Goal: Task Accomplishment & Management: Manage account settings

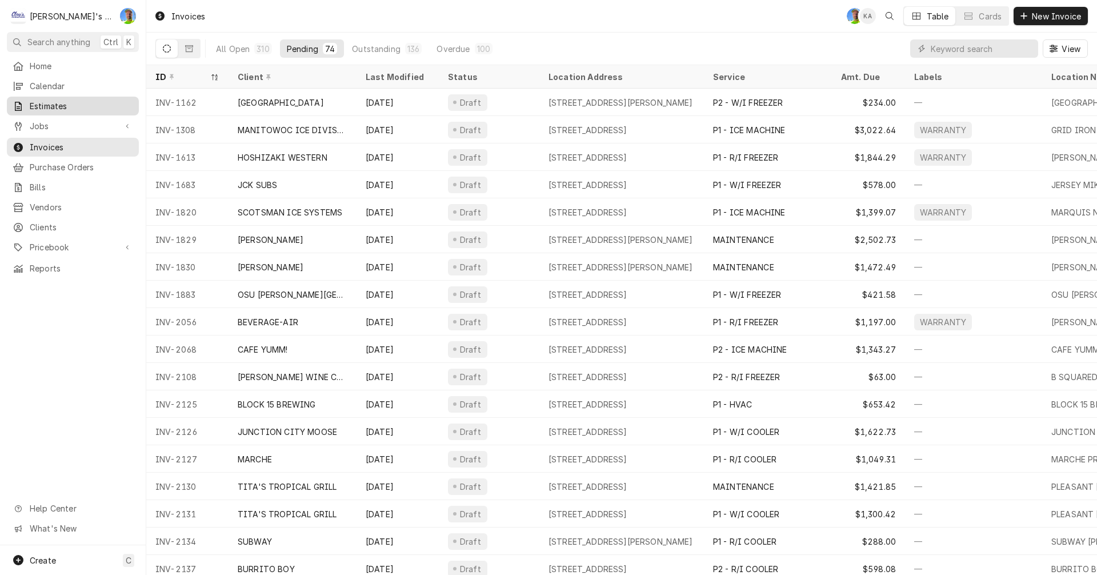
click at [51, 101] on span "Estimates" at bounding box center [81, 106] width 103 height 12
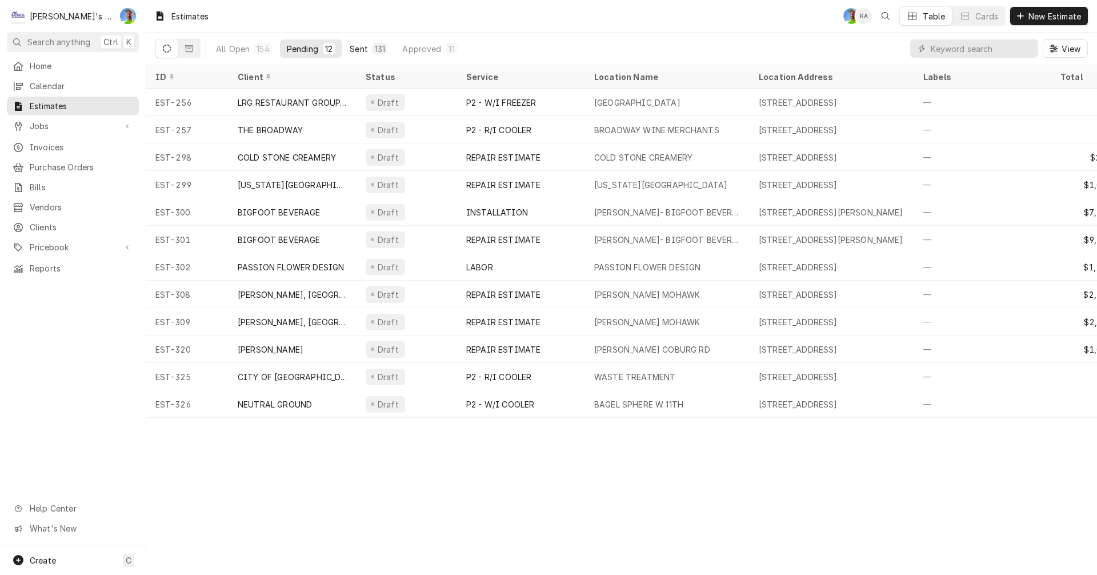
click at [361, 50] on div "Sent" at bounding box center [359, 49] width 18 height 12
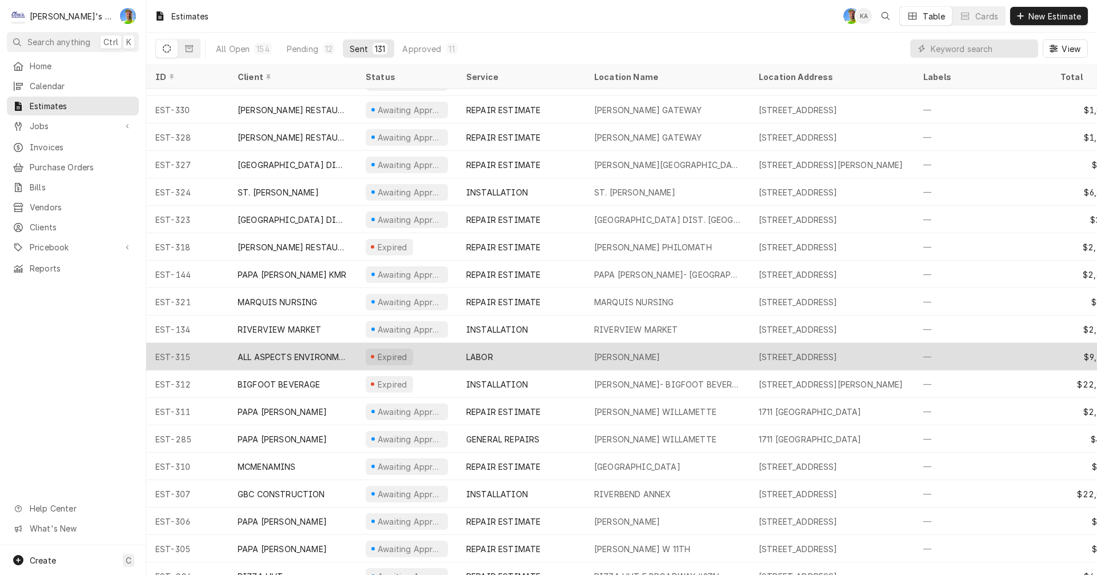
scroll to position [57, 0]
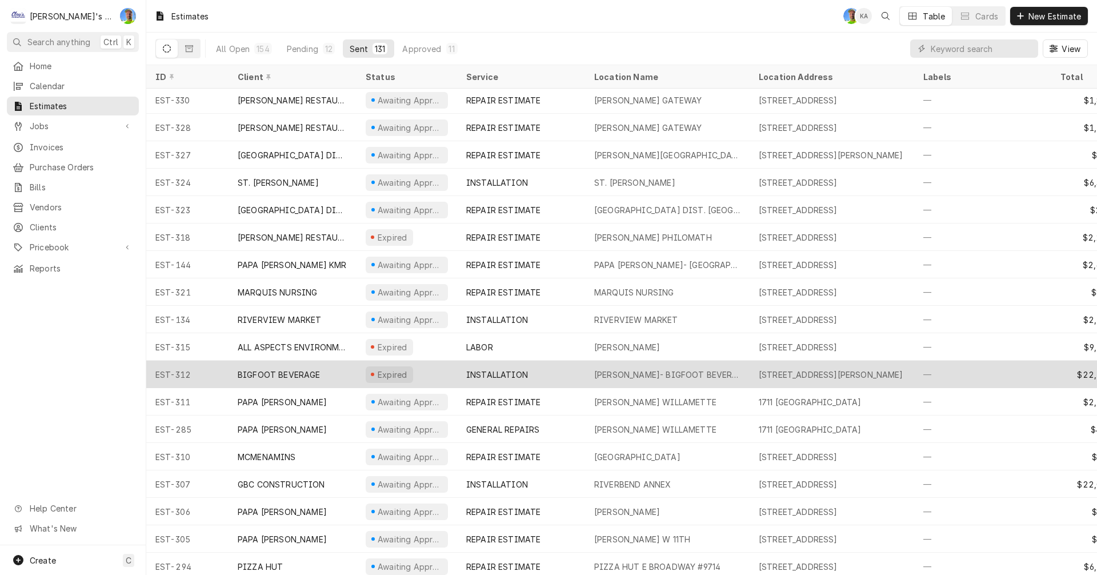
click at [324, 369] on div "BIGFOOT BEVERAGE" at bounding box center [292, 373] width 128 height 27
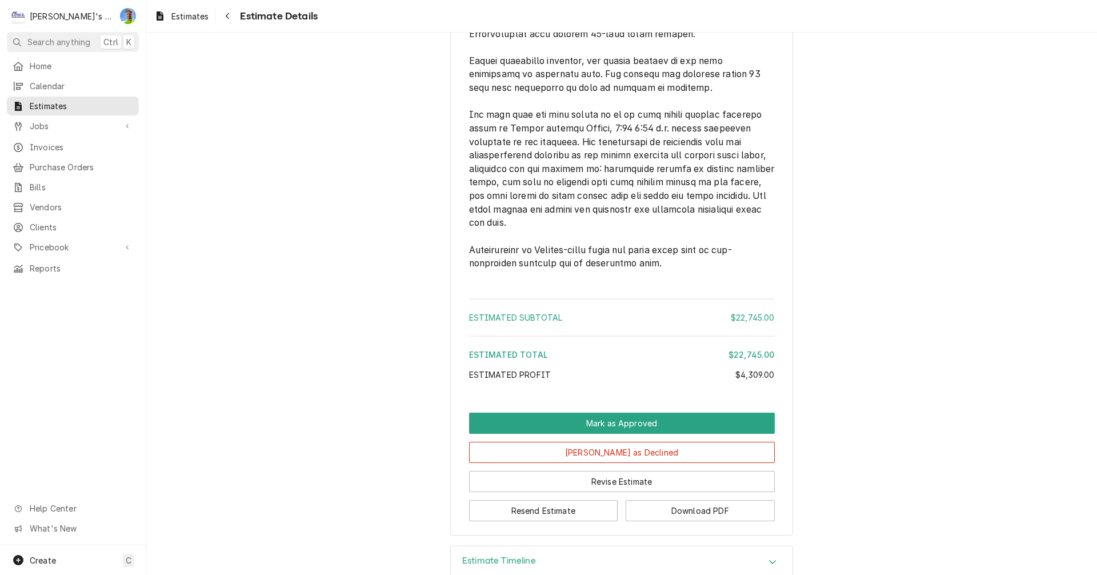
scroll to position [2222, 0]
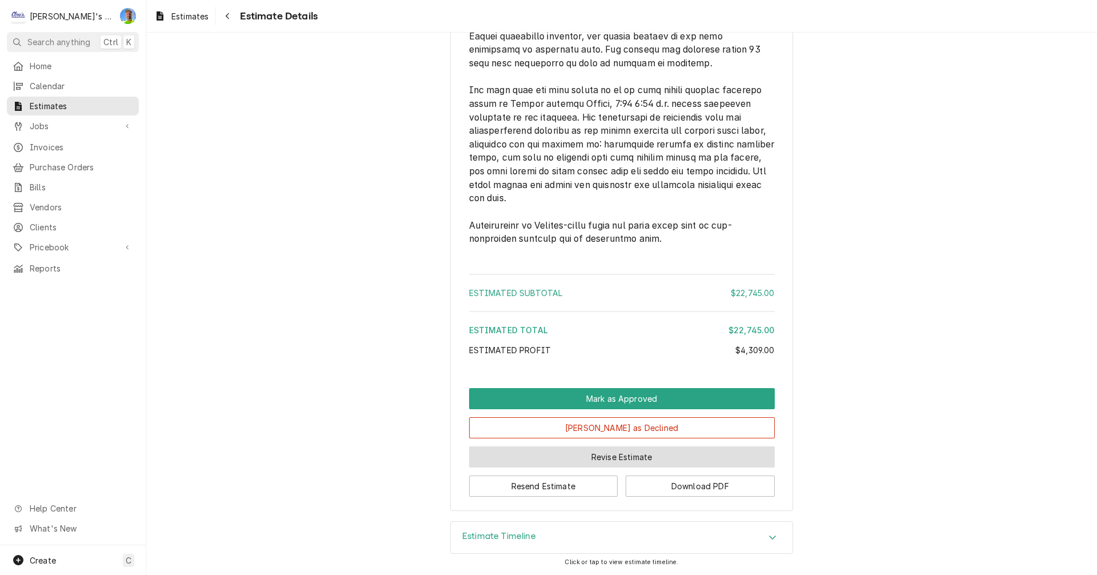
click at [642, 451] on button "Revise Estimate" at bounding box center [622, 456] width 306 height 21
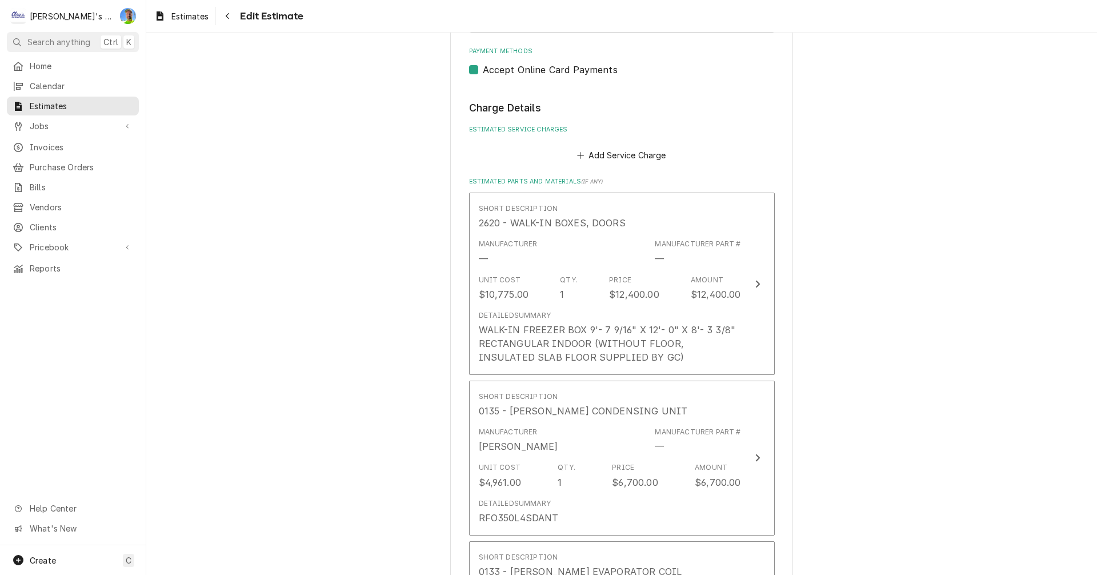
scroll to position [1599, 0]
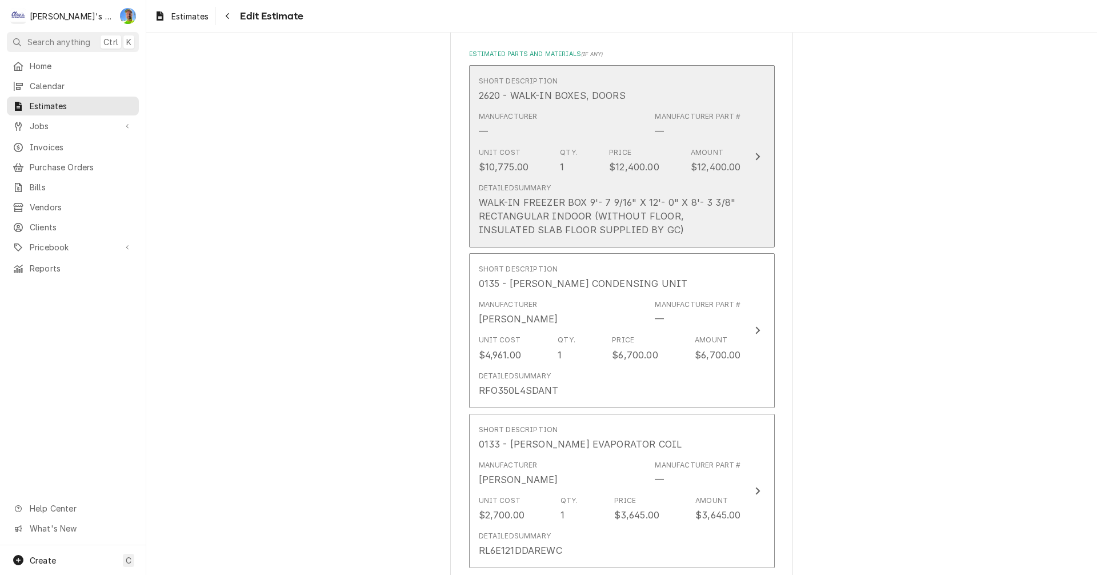
click at [709, 143] on div "Unit Cost $10,775.00 Qty. 1 Price $12,400.00 Amount $12,400.00" at bounding box center [610, 160] width 262 height 35
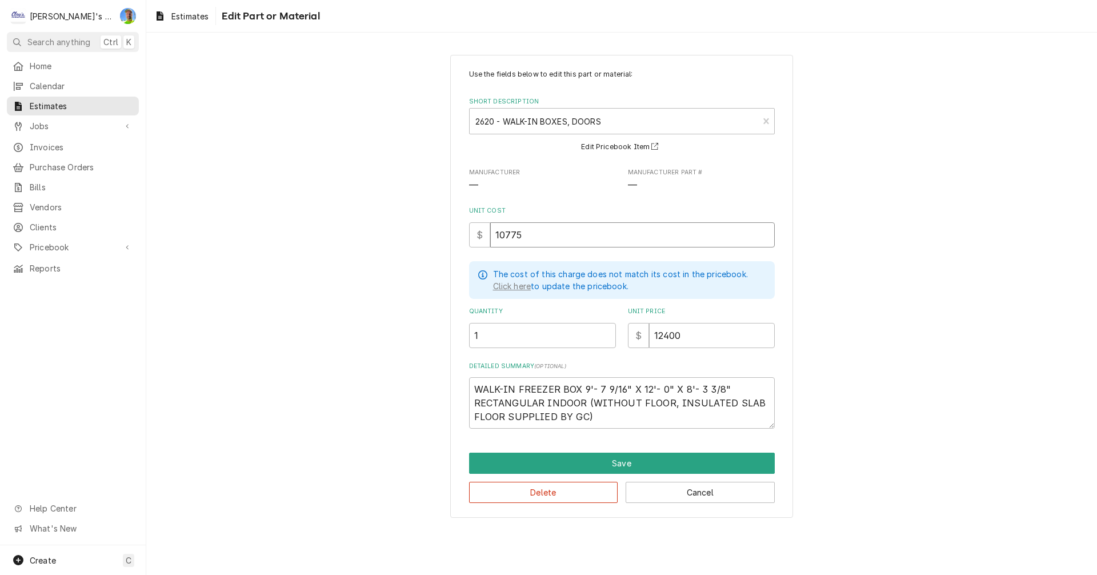
click at [528, 235] on input "10775" at bounding box center [632, 234] width 284 height 25
type textarea "x"
type input "1"
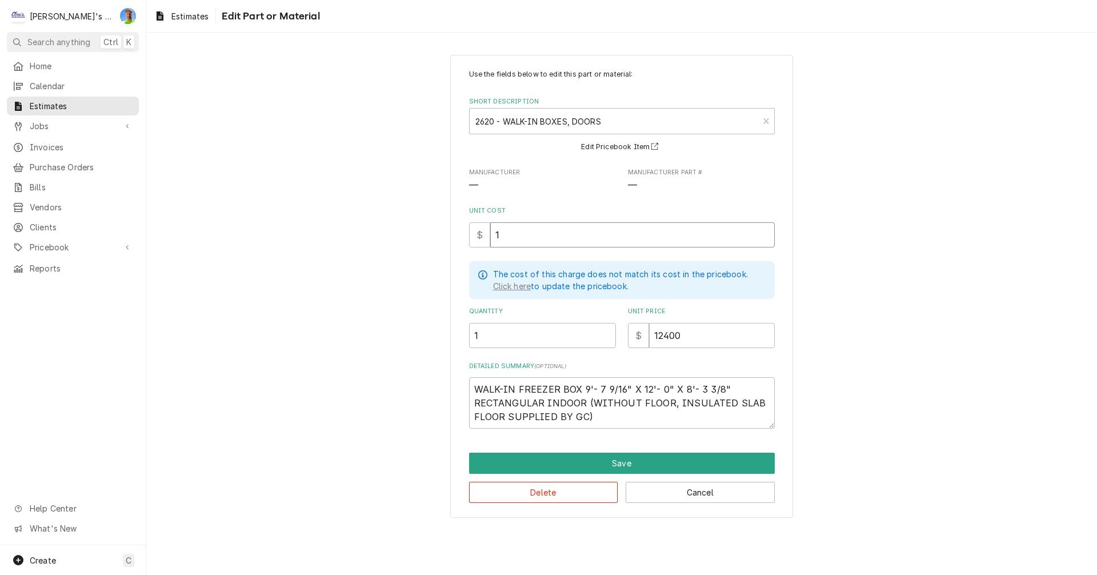
type textarea "x"
type input "15"
type textarea "x"
type input "159"
type textarea "x"
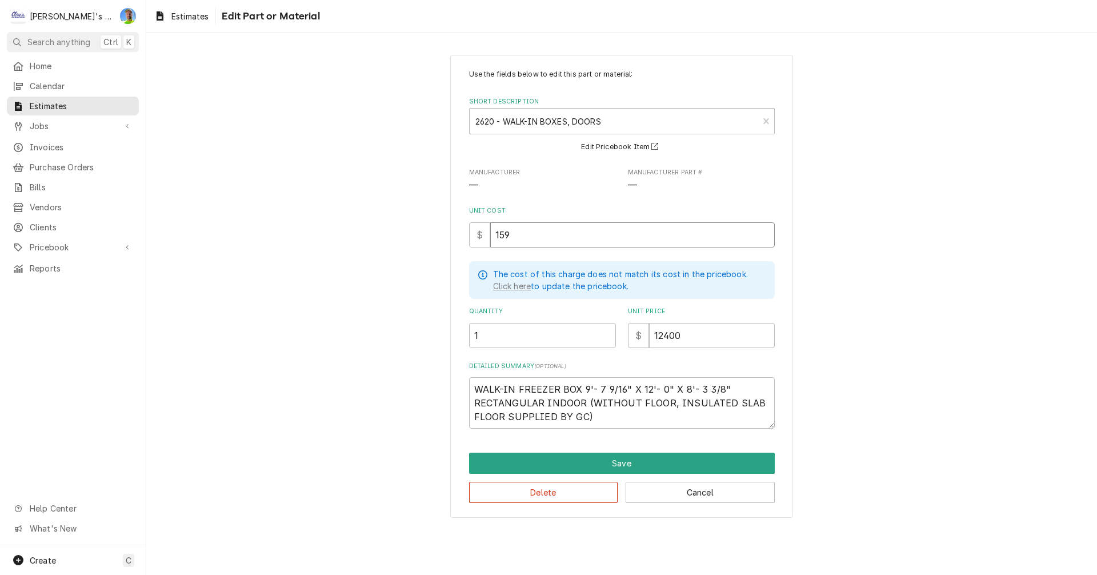
type input "1592"
type textarea "x"
type input "15929"
type textarea "x"
type input "15929"
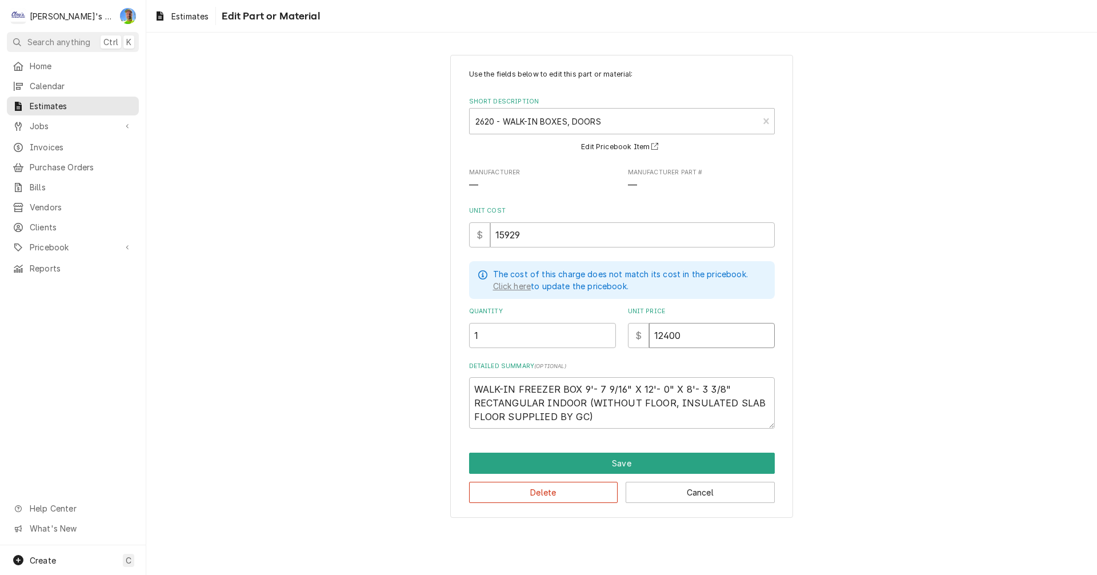
click at [694, 332] on input "12400" at bounding box center [712, 335] width 126 height 25
click at [694, 333] on input "12400" at bounding box center [712, 335] width 126 height 25
click at [694, 334] on input "12400" at bounding box center [712, 335] width 126 height 25
type textarea "x"
type input "1"
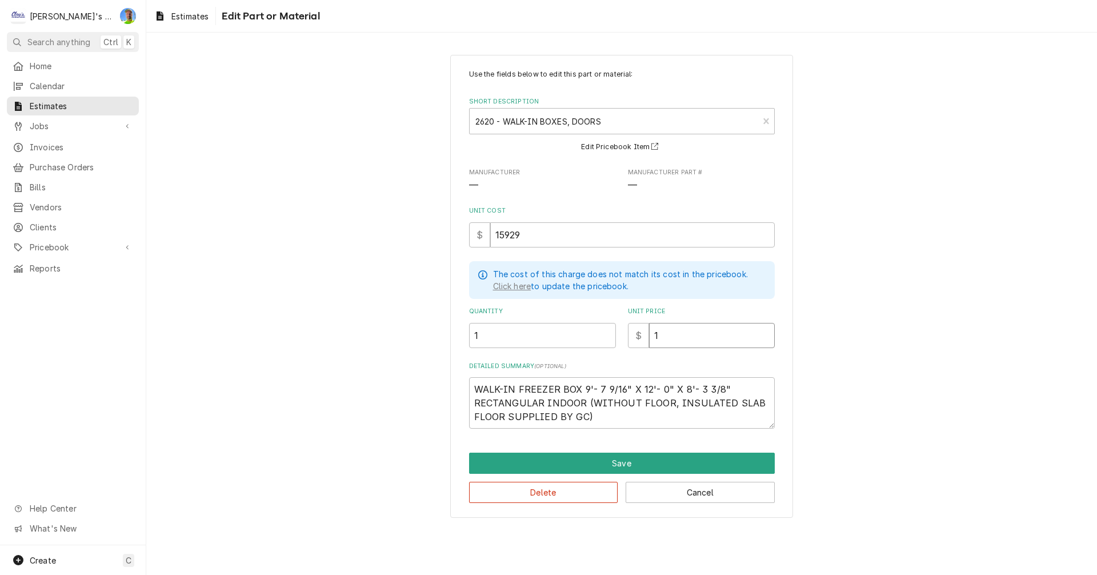
type textarea "x"
type input "19"
type textarea "x"
type input "191"
type textarea "x"
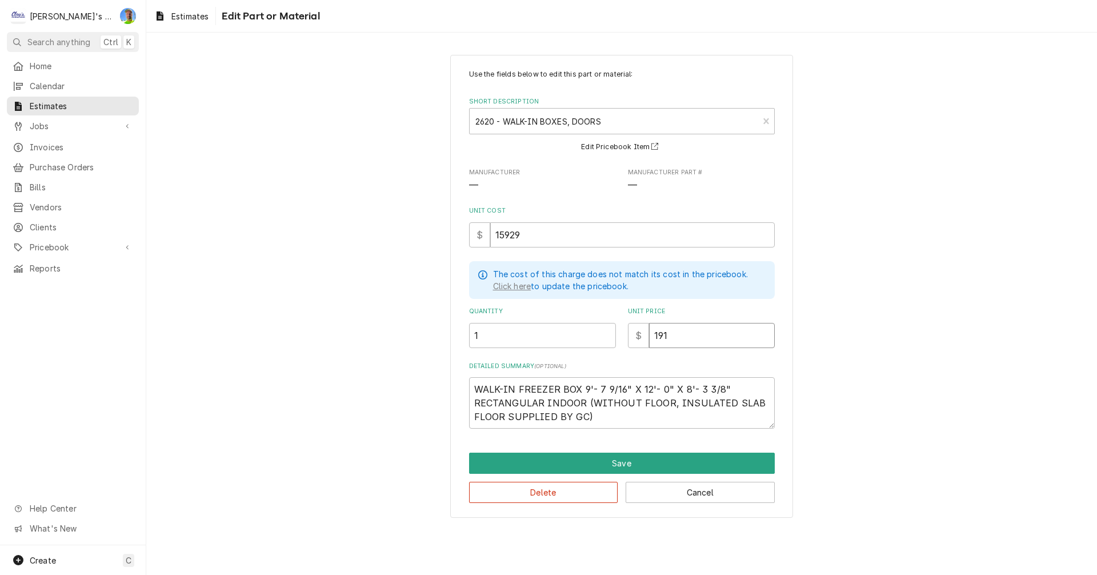
type input "1910"
type textarea "x"
type input "19100"
type textarea "x"
type input "19100"
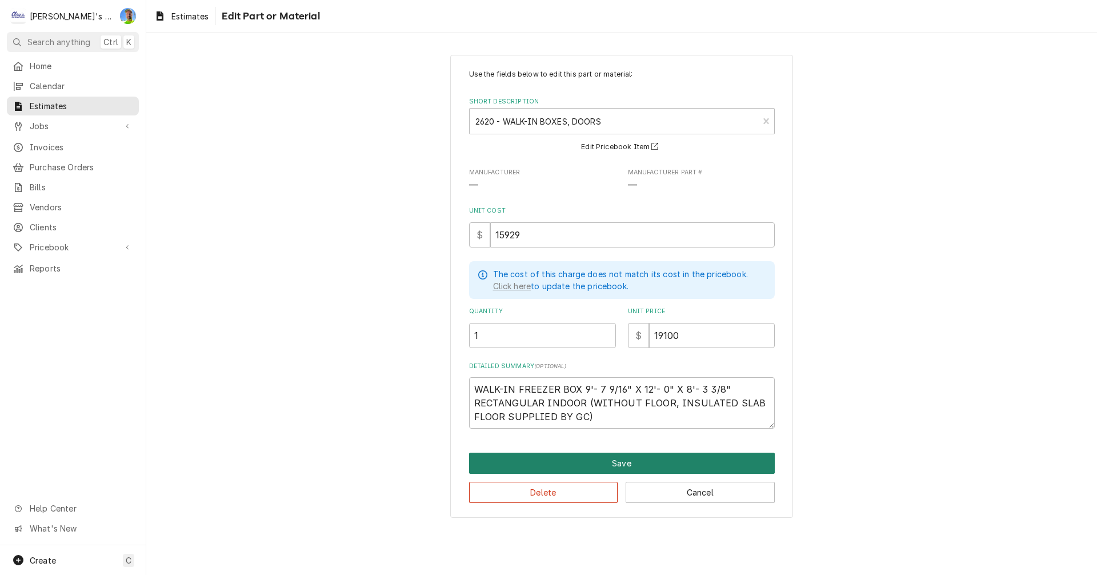
click at [694, 463] on button "Save" at bounding box center [622, 462] width 306 height 21
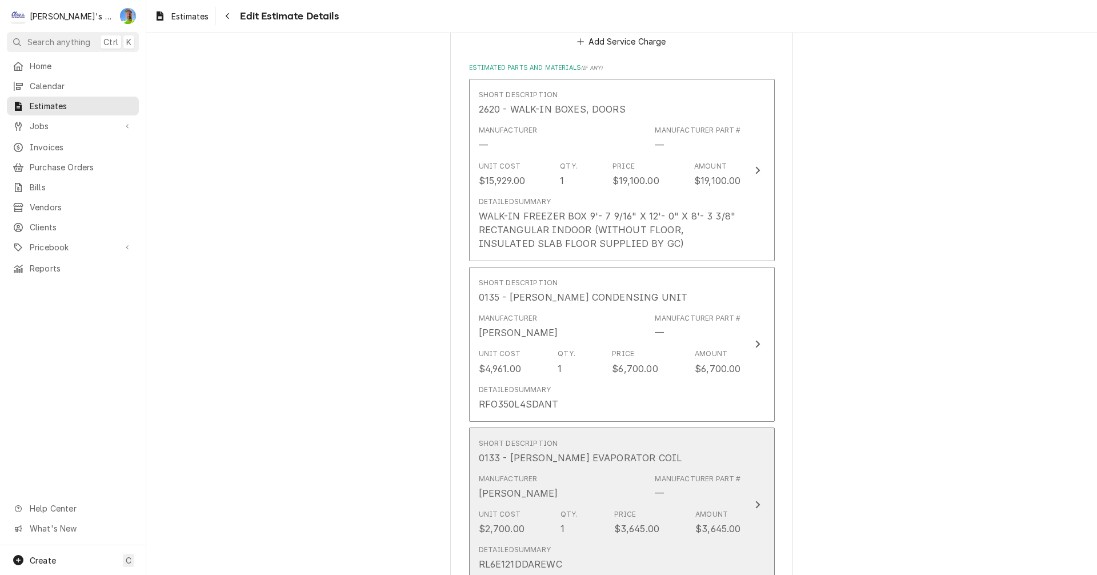
type textarea "x"
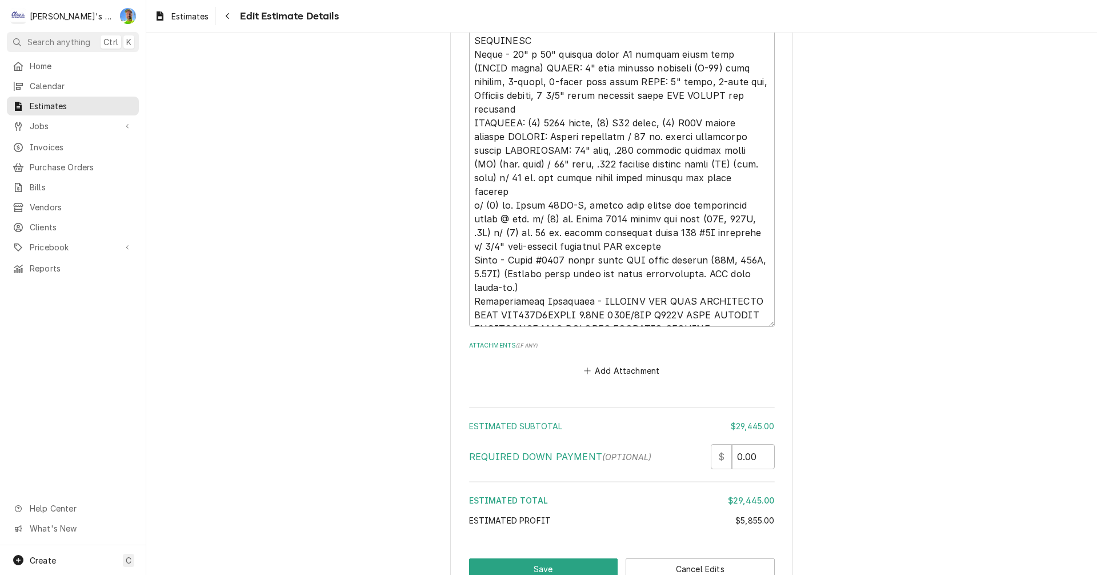
scroll to position [2599, 0]
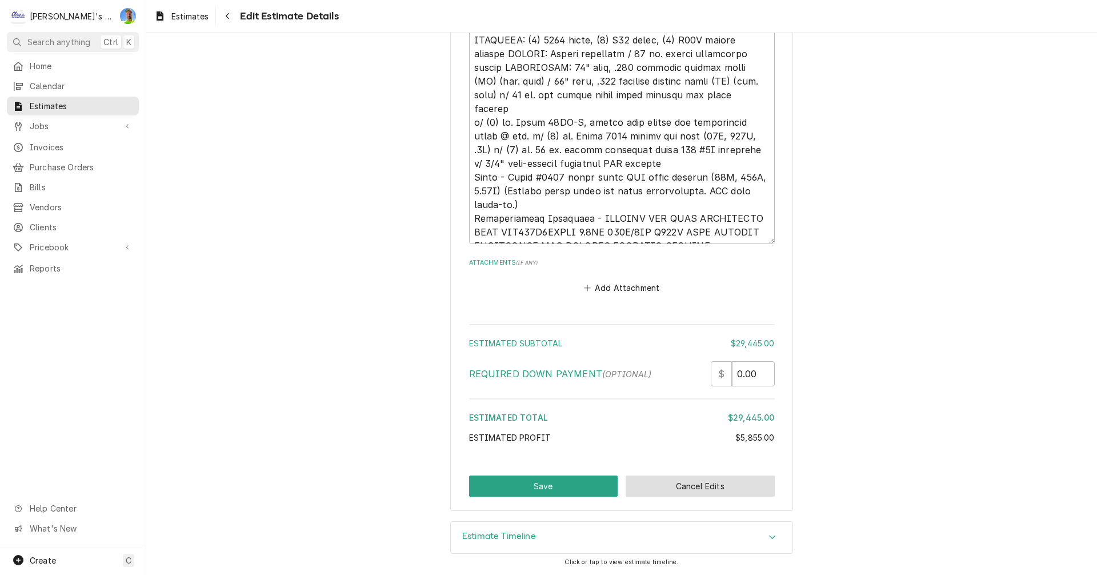
click at [694, 485] on button "Cancel Edits" at bounding box center [700, 485] width 149 height 21
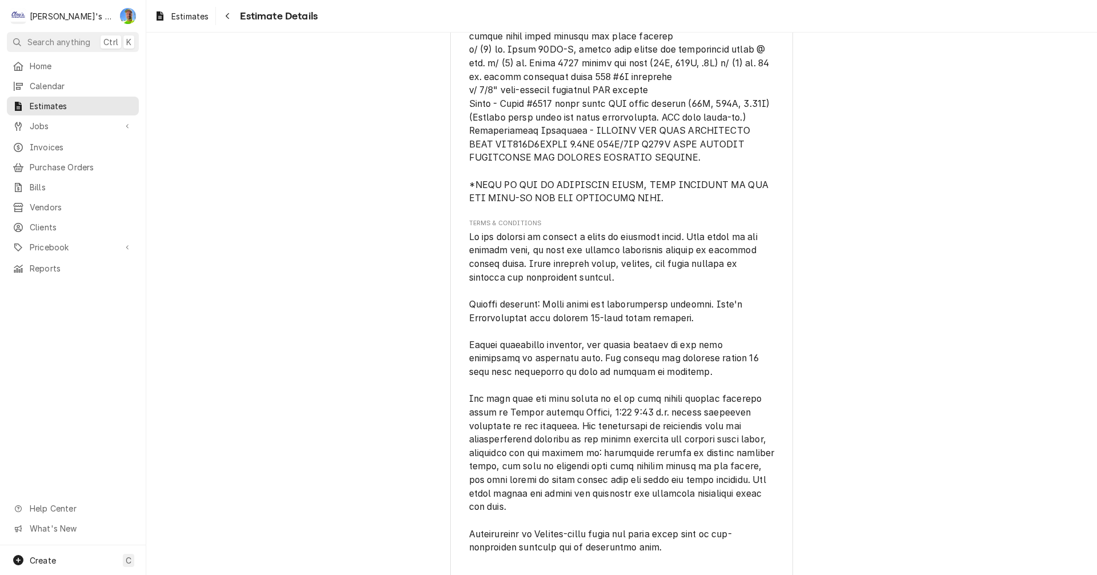
scroll to position [2222, 0]
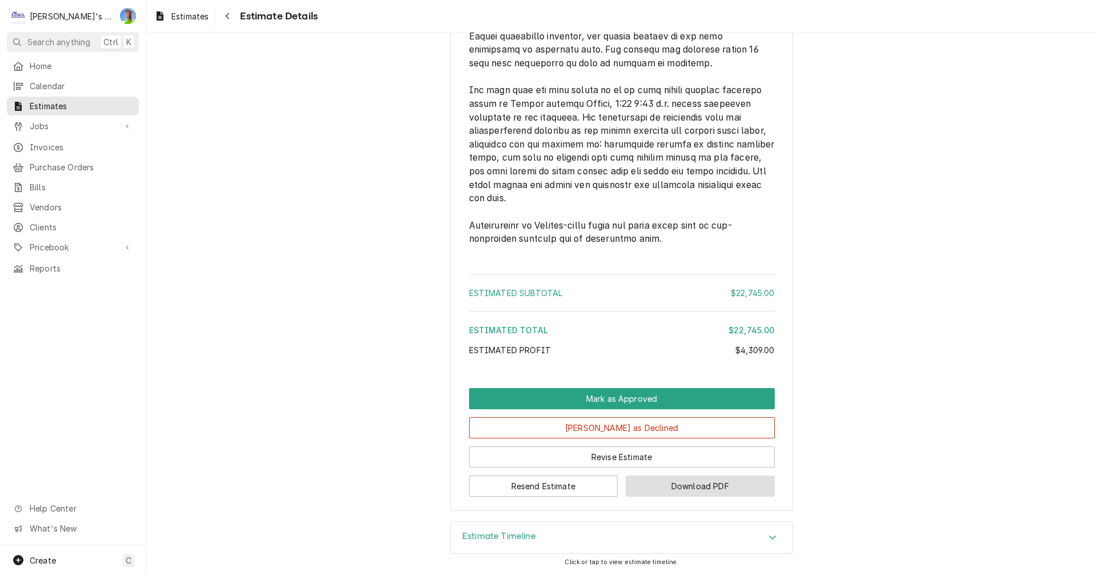
click at [705, 491] on button "Download PDF" at bounding box center [700, 485] width 149 height 21
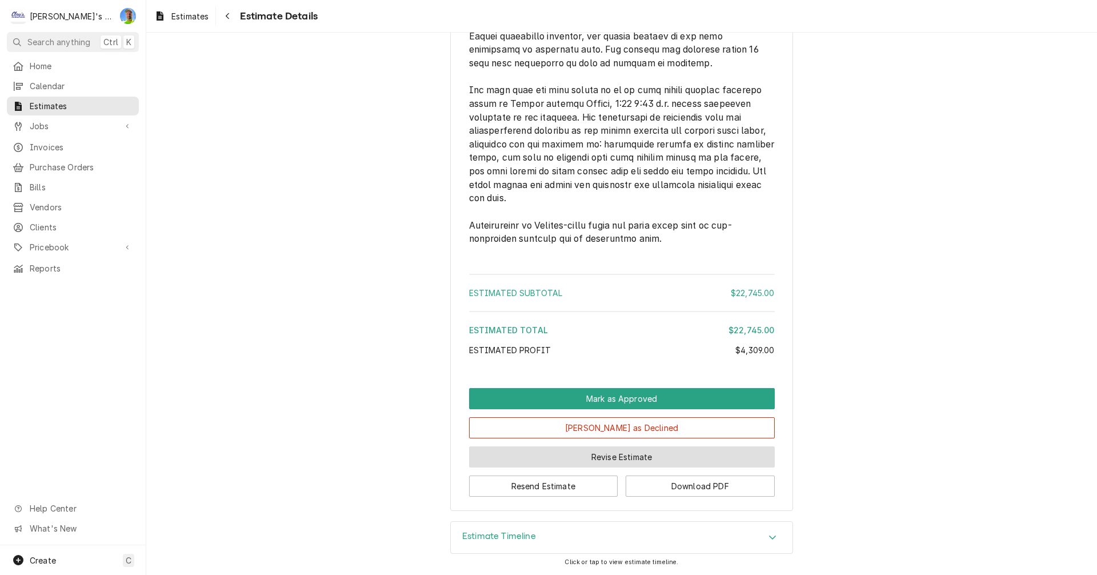
click at [613, 462] on button "Revise Estimate" at bounding box center [622, 456] width 306 height 21
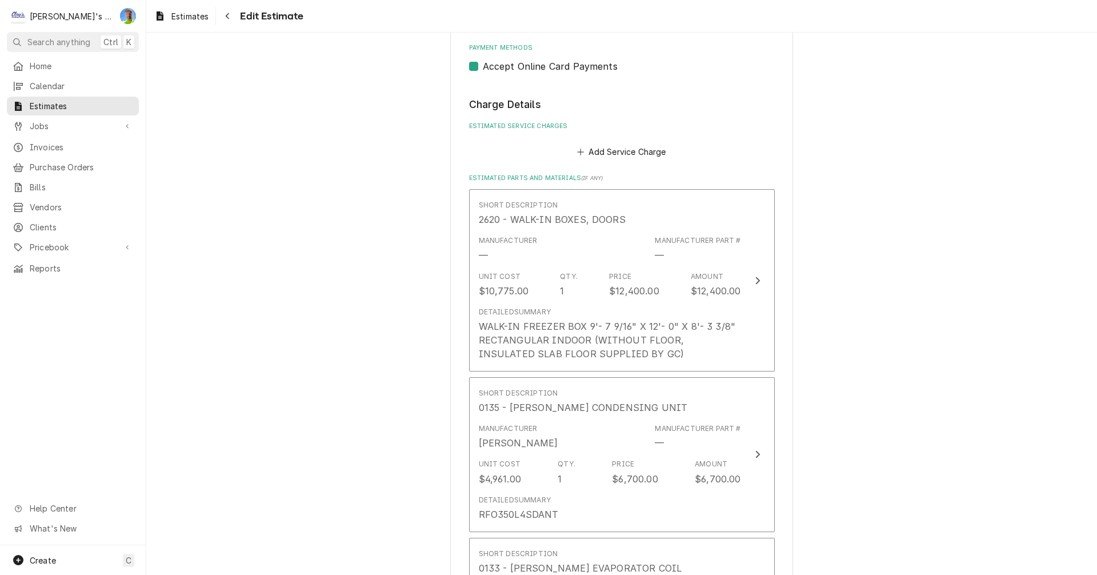
scroll to position [1542, 0]
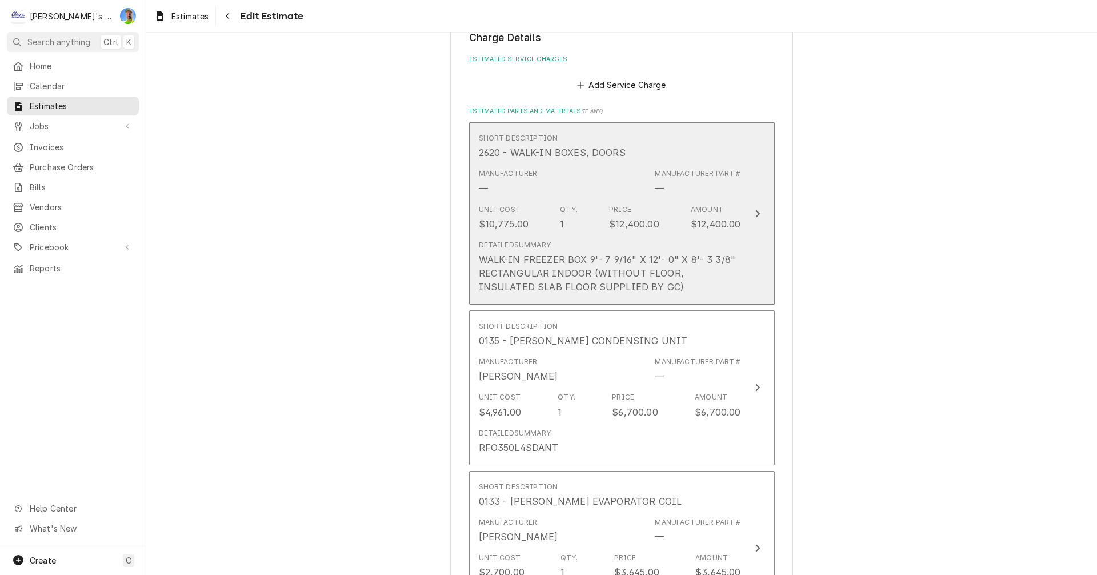
click at [732, 232] on div "Unit Cost $10,775.00 Qty. 1 Price $12,400.00 Amount $12,400.00" at bounding box center [610, 217] width 262 height 35
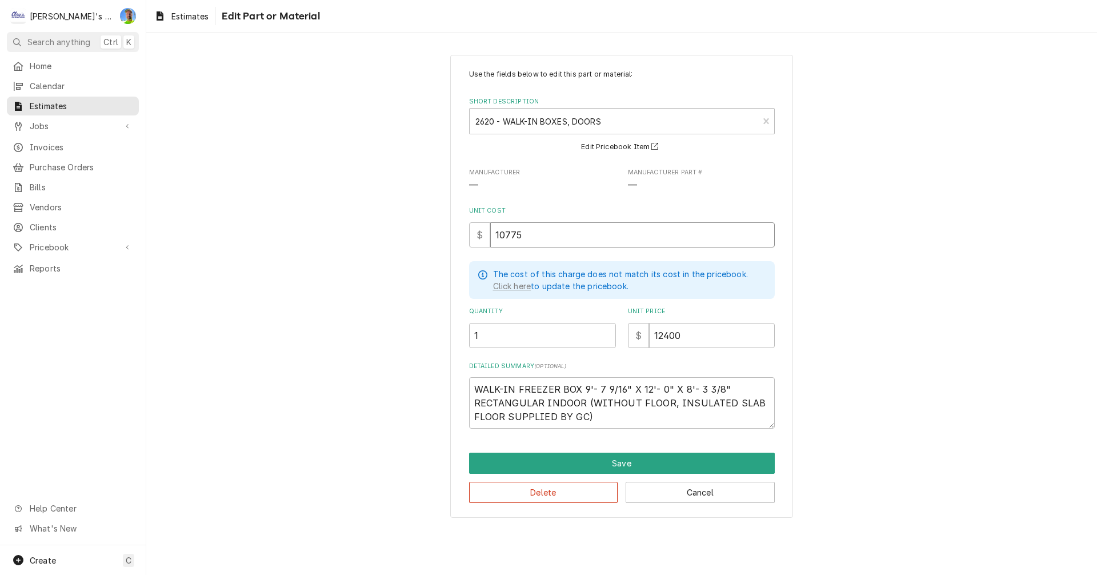
click at [552, 241] on input "10775" at bounding box center [632, 234] width 284 height 25
type textarea "x"
type input "1"
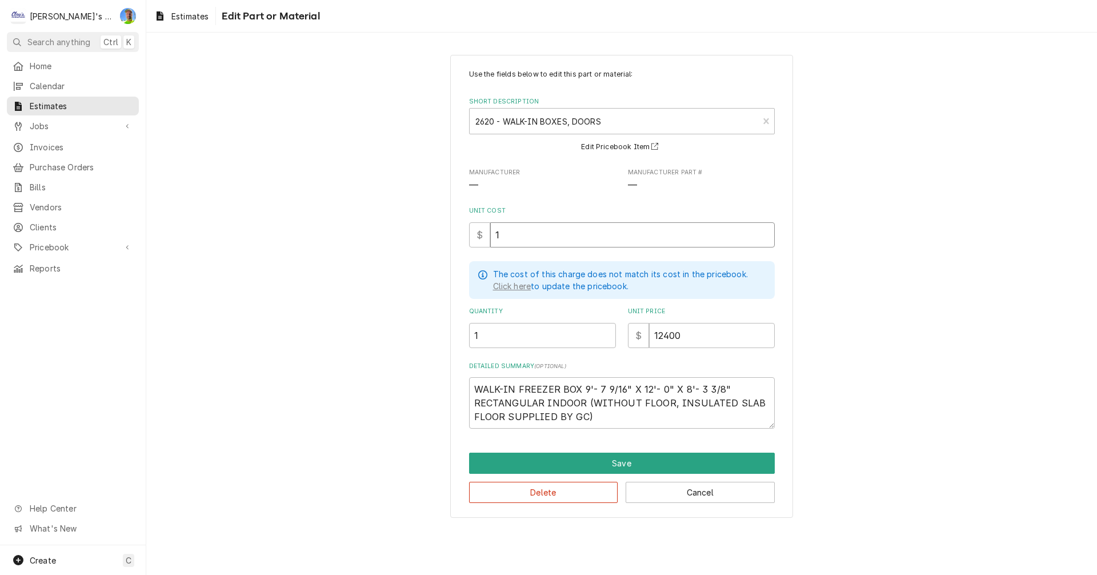
type textarea "x"
type input "15"
type textarea "x"
type input "159"
type textarea "x"
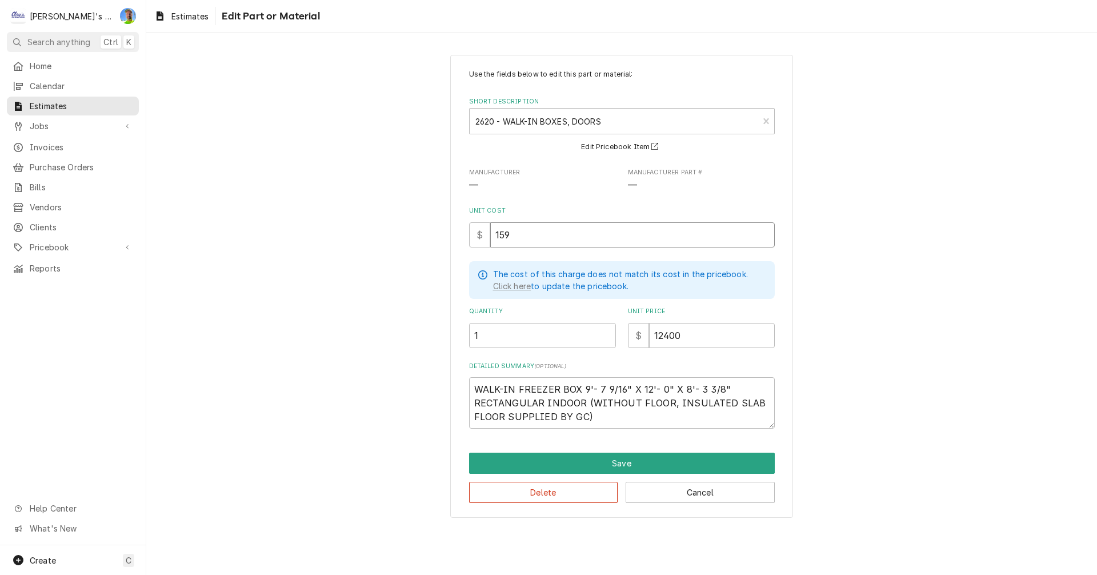
type input "1592"
type textarea "x"
type input "15929"
type textarea "x"
type input "15929"
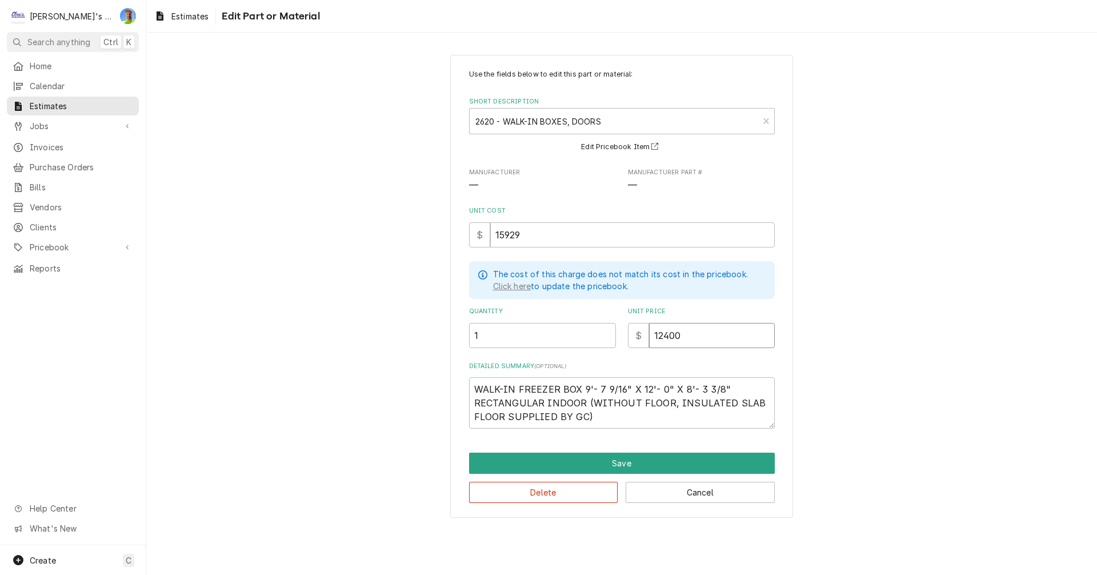
type textarea "x"
type input "1"
type textarea "x"
type input "18"
type textarea "x"
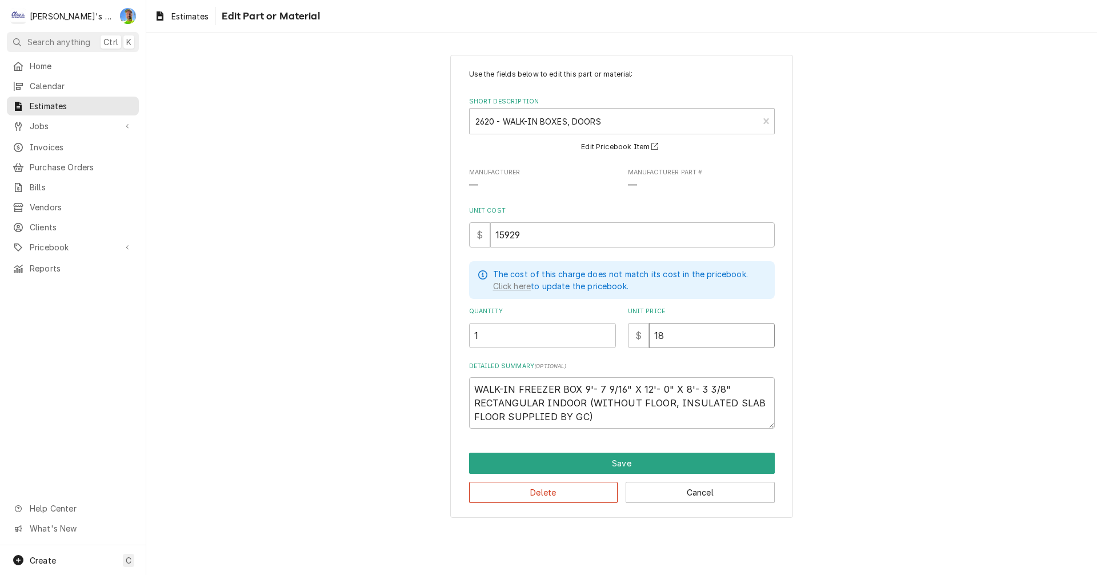
type input "183"
type textarea "x"
type input "1832"
type textarea "x"
type input "18320"
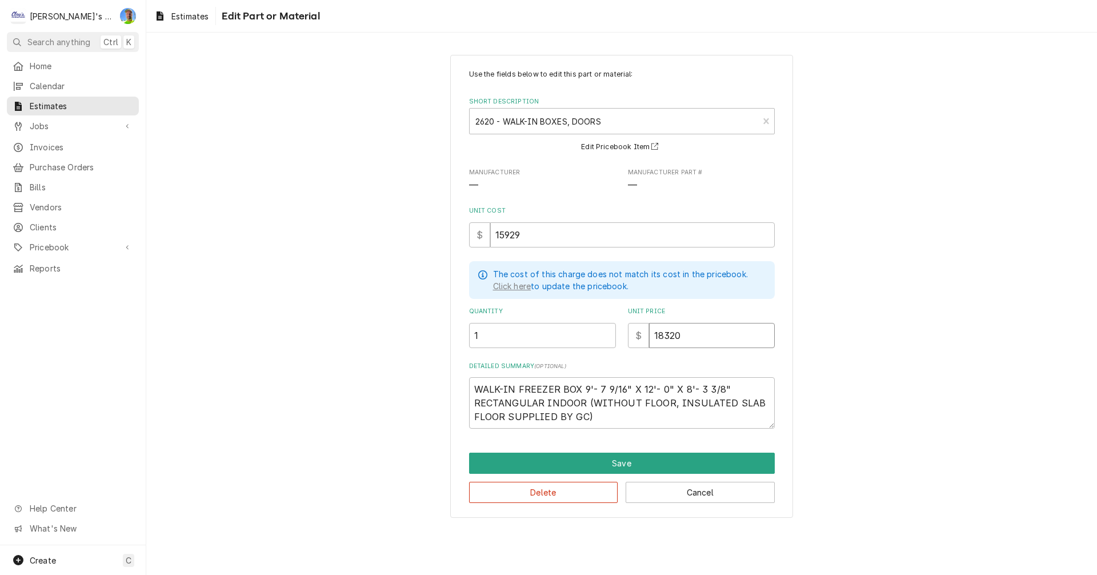
type textarea "x"
type input "18320"
click at [600, 422] on textarea "WALK-IN FREEZER BOX 9'- 7 9/16" X 12'- 0" X 8'- 3 3/8" RECTANGULAR INDOOR (WITH…" at bounding box center [622, 402] width 306 height 51
type textarea "x"
type textarea "WALK-IN FREEZER BOX 9'- 7 9/16" X 12'- 0" X 8'- 3 3/8" RECTANGULAR INDOOR (WITH…"
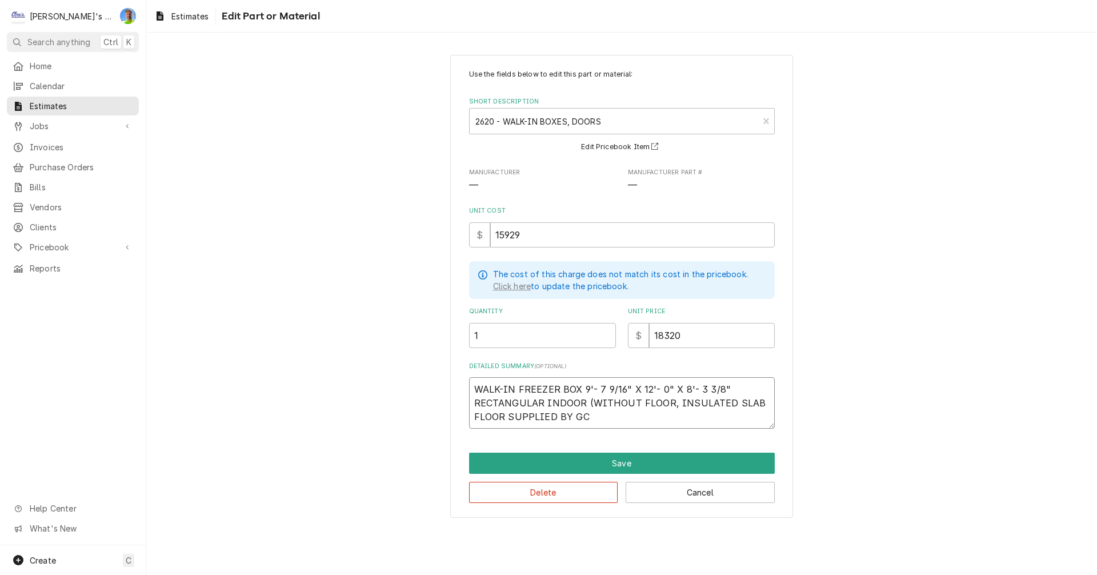
type textarea "x"
type textarea "WALK-IN FREEZER BOX 9'- 7 9/16" X 12'- 0" X 8'- 3 3/8" RECTANGULAR INDOOR (WITH…"
type textarea "x"
type textarea "WALK-IN FREEZER BOX 9'- 7 9/16" X 12'- 0" X 8'- 3 3/8" RECTANGULAR INDOOR (WITH…"
type textarea "x"
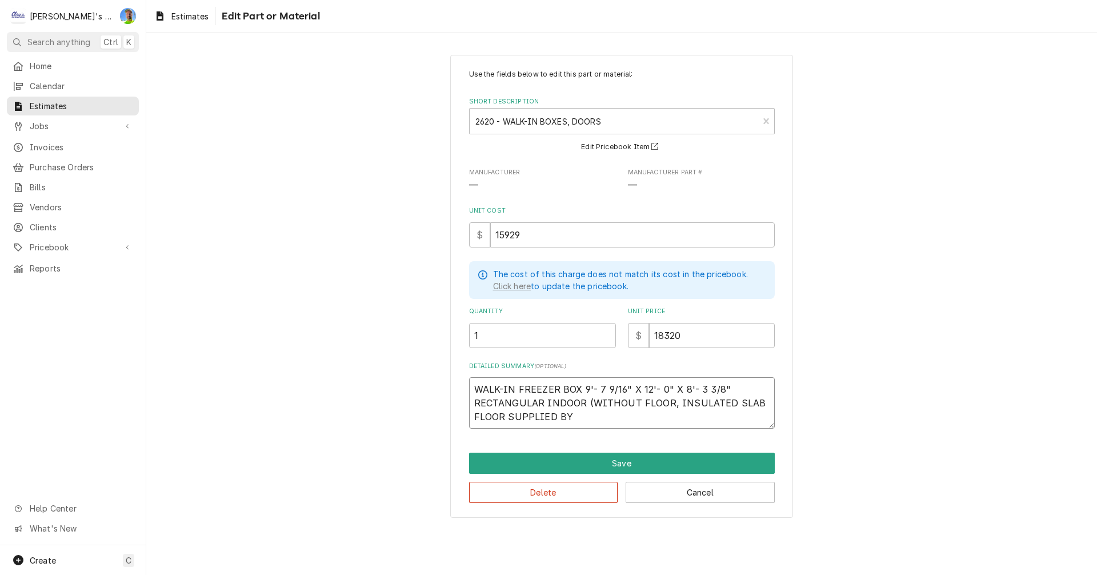
type textarea "WALK-IN FREEZER BOX 9'- 7 9/16" X 12'- 0" X 8'- 3 3/8" RECTANGULAR INDOOR (WITH…"
type textarea "x"
type textarea "WALK-IN FREEZER BOX 9'- 7 9/16" X 12'- 0" X 8'- 3 3/8" RECTANGULAR INDOOR (WITH…"
type textarea "x"
type textarea "WALK-IN FREEZER BOX 9'- 7 9/16" X 12'- 0" X 8'- 3 3/8" RECTANGULAR INDOOR (WITH…"
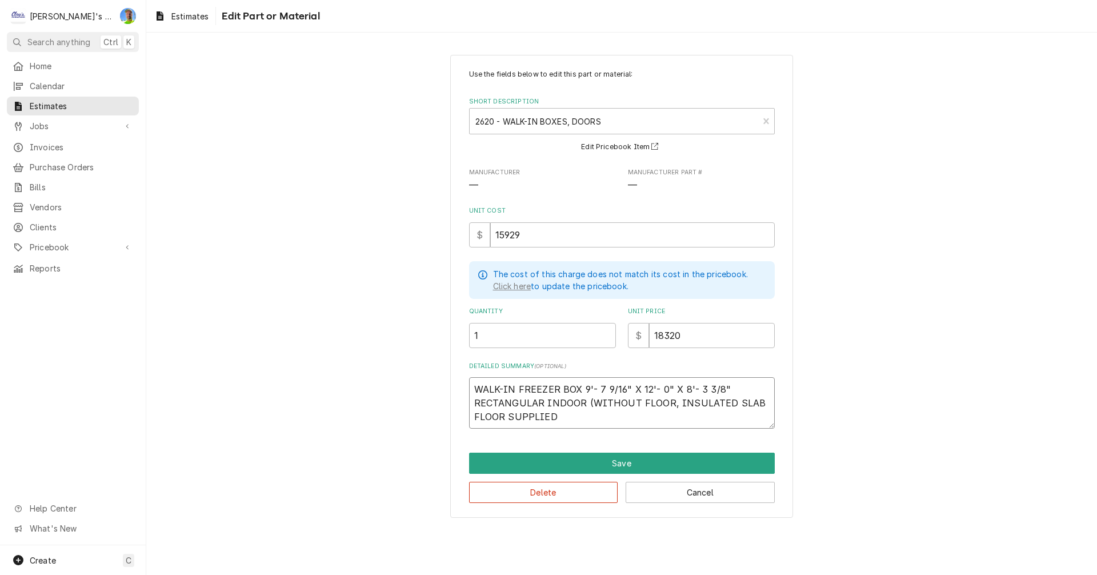
type textarea "x"
type textarea "WALK-IN FREEZER BOX 9'- 7 9/16" X 12'- 0" X 8'- 3 3/8" RECTANGULAR INDOOR (WITH…"
type textarea "x"
type textarea "WALK-IN FREEZER BOX 9'- 7 9/16" X 12'- 0" X 8'- 3 3/8" RECTANGULAR INDOOR (WITH…"
type textarea "x"
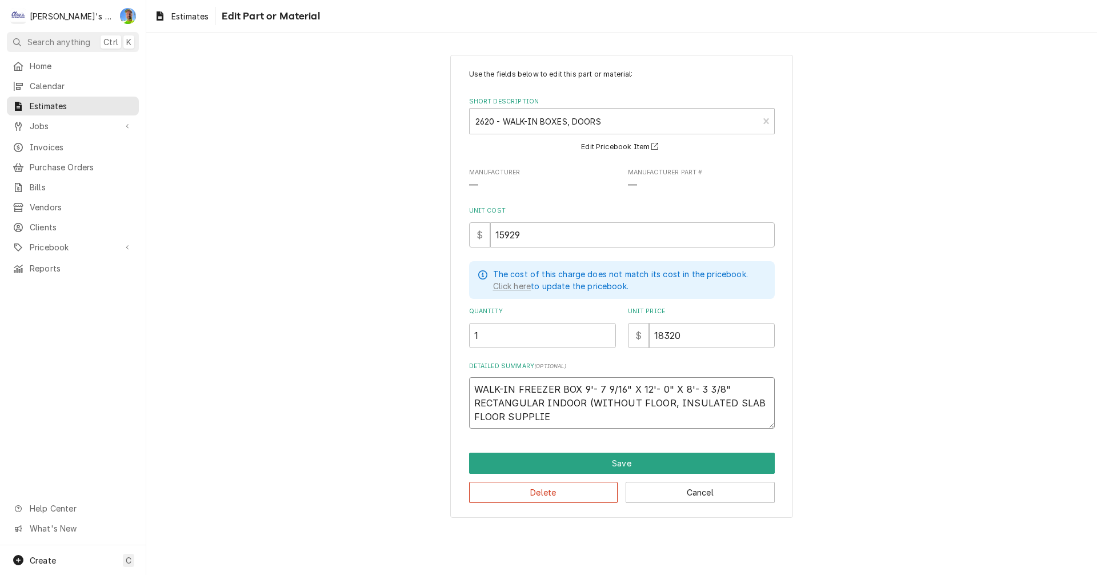
type textarea "WALK-IN FREEZER BOX 9'- 7 9/16" X 12'- 0" X 8'- 3 3/8" RECTANGULAR INDOOR (WITH…"
type textarea "x"
type textarea "WALK-IN FREEZER BOX 9'- 7 9/16" X 12'- 0" X 8'- 3 3/8" RECTANGULAR INDOOR (WITH…"
type textarea "x"
type textarea "WALK-IN FREEZER BOX 9'- 7 9/16" X 12'- 0" X 8'- 3 3/8" RECTANGULAR INDOOR (WITH…"
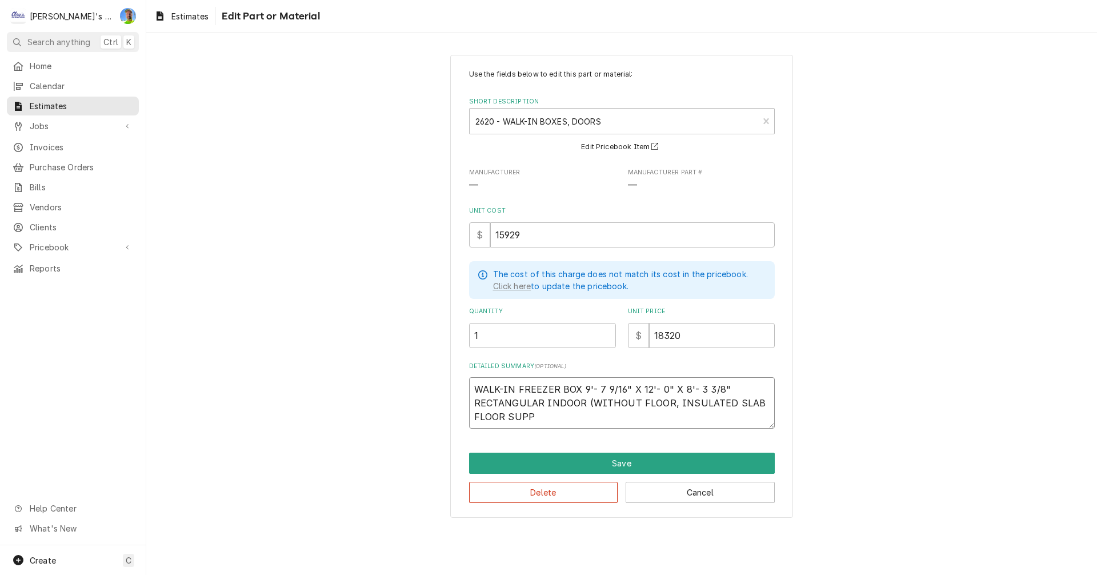
type textarea "x"
type textarea "WALK-IN FREEZER BOX 9'- 7 9/16" X 12'- 0" X 8'- 3 3/8" RECTANGULAR INDOOR (WITH…"
type textarea "x"
type textarea "WALK-IN FREEZER BOX 9'- 7 9/16" X 12'- 0" X 8'- 3 3/8" RECTANGULAR INDOOR (WITH…"
type textarea "x"
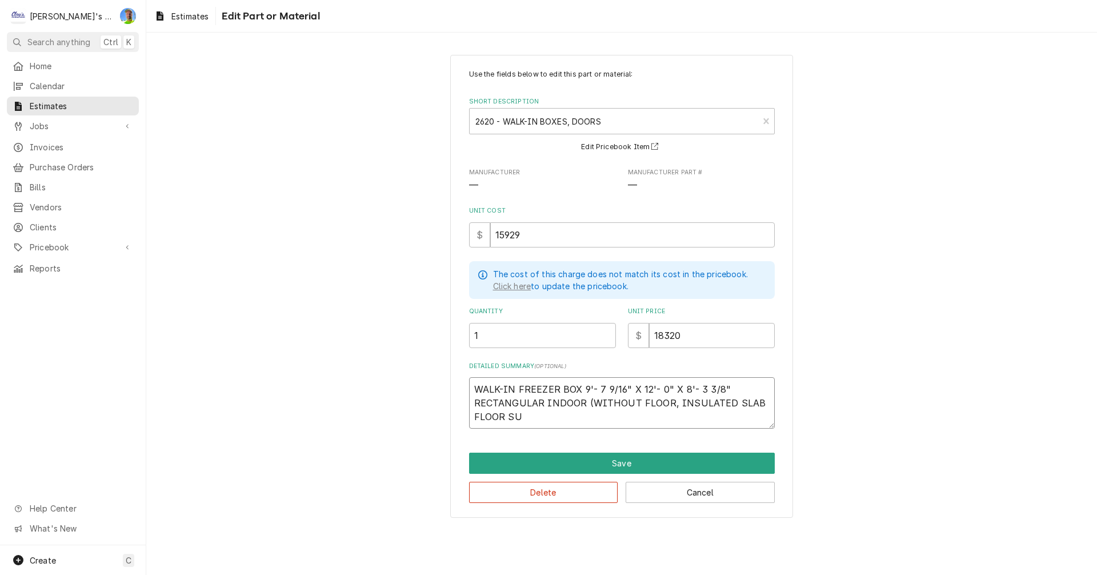
type textarea "WALK-IN FREEZER BOX 9'- 7 9/16" X 12'- 0" X 8'- 3 3/8" RECTANGULAR INDOOR (WITH…"
type textarea "x"
type textarea "WALK-IN FREEZER BOX 9'- 7 9/16" X 12'- 0" X 8'- 3 3/8" RECTANGULAR INDOOR (WITH…"
type textarea "x"
type textarea "WALK-IN FREEZER BOX 9'- 7 9/16" X 12'- 0" X 8'- 3 3/8" RECTANGULAR INDOOR (WITH…"
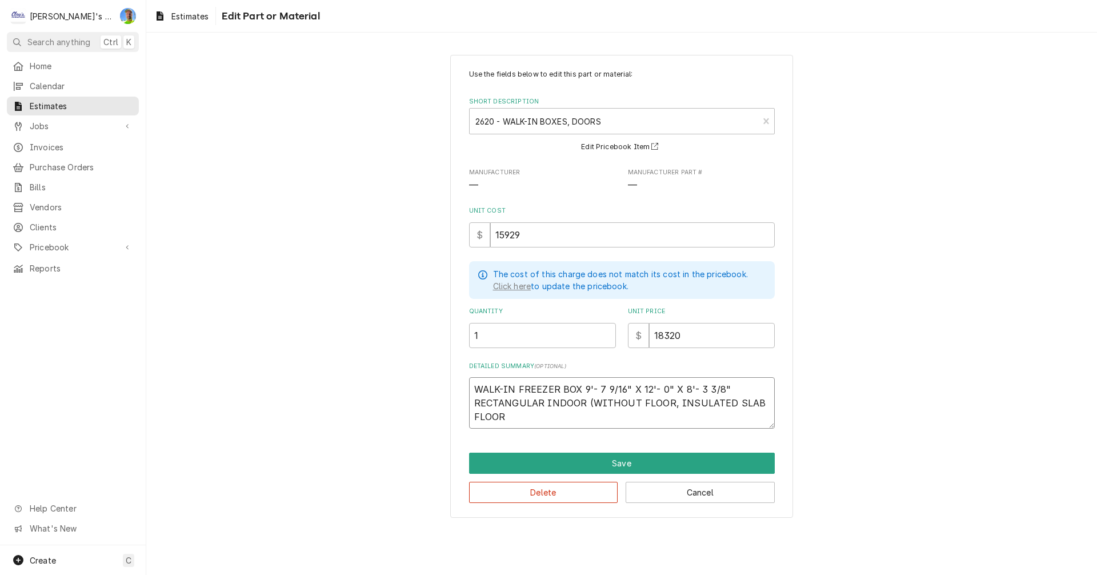
type textarea "x"
type textarea "WALK-IN FREEZER BOX 9'- 7 9/16" X 12'- 0" X 8'- 3 3/8" RECTANGULAR INDOOR (WITH…"
type textarea "x"
type textarea "WALK-IN FREEZER BOX 9'- 7 9/16" X 12'- 0" X 8'- 3 3/8" RECTANGULAR INDOOR (WITH…"
type textarea "x"
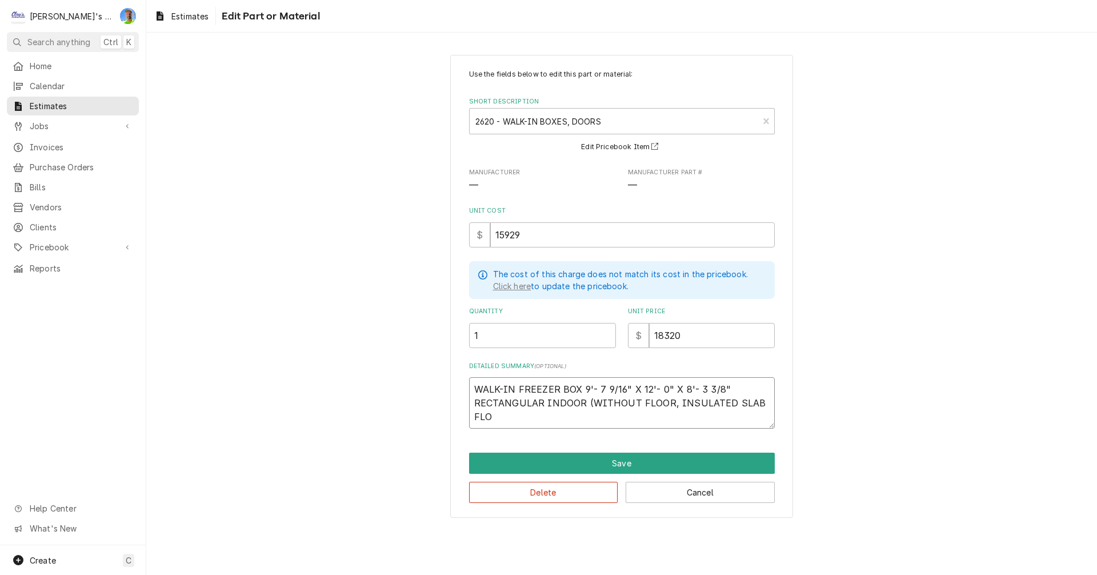
type textarea "WALK-IN FREEZER BOX 9'- 7 9/16" X 12'- 0" X 8'- 3 3/8" RECTANGULAR INDOOR (WITH…"
type textarea "x"
type textarea "WALK-IN FREEZER BOX 9'- 7 9/16" X 12'- 0" X 8'- 3 3/8" RECTANGULAR INDOOR (WITH…"
type textarea "x"
type textarea "WALK-IN FREEZER BOX 9'- 7 9/16" X 12'- 0" X 8'- 3 3/8" RECTANGULAR INDOOR (WITH…"
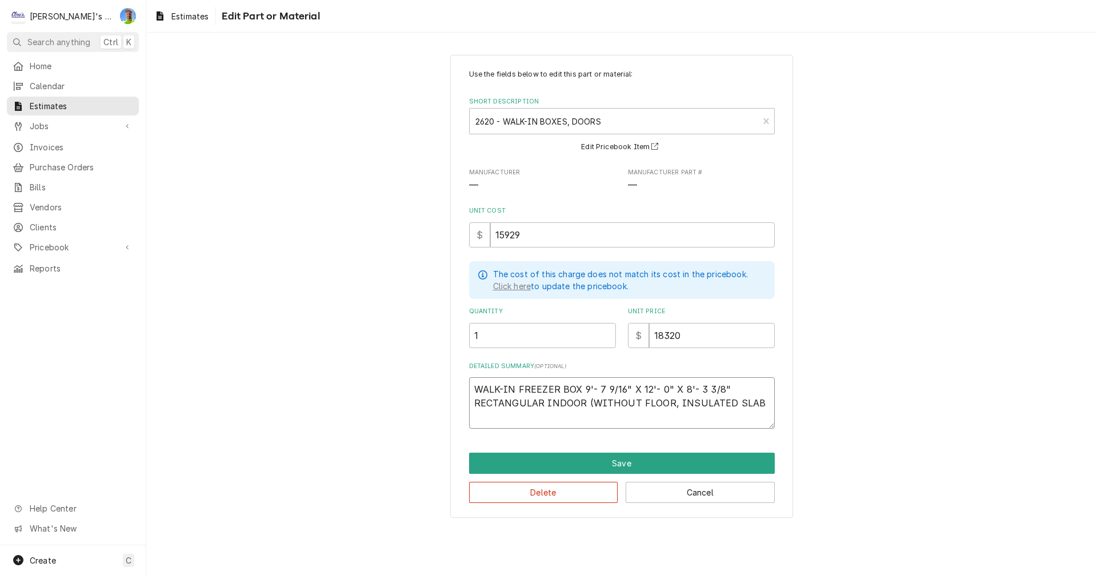
type textarea "x"
type textarea "WALK-IN FREEZER BOX 9'- 7 9/16" X 12'- 0" X 8'- 3 3/8" RECTANGULAR INDOOR (WITH…"
type textarea "x"
type textarea "WALK-IN FREEZER BOX 9'- 7 9/16" X 12'- 0" X 8'- 3 3/8" RECTANGULAR INDOOR (WITH…"
type textarea "x"
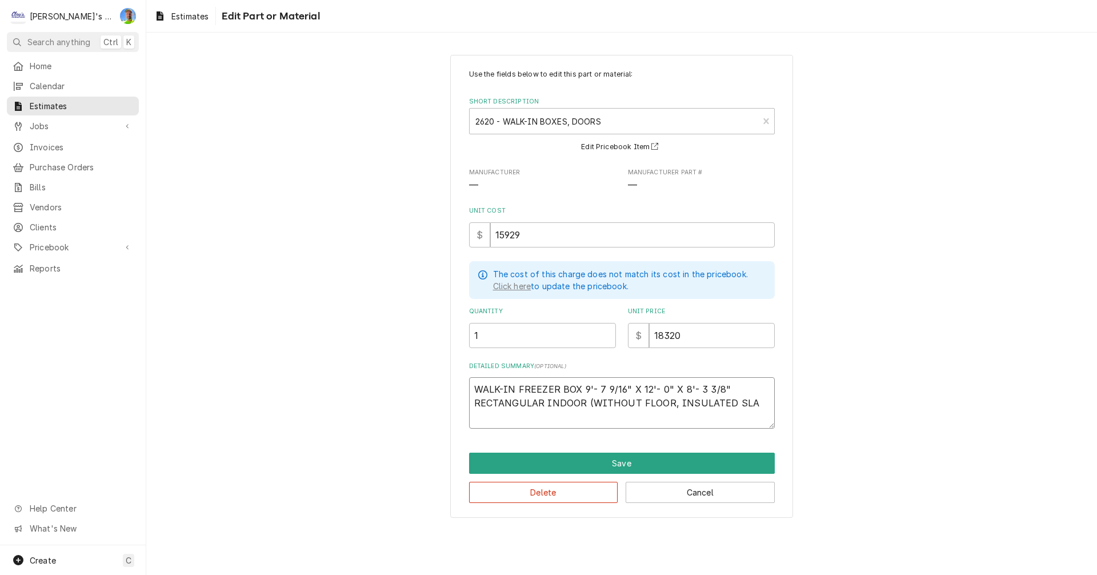
type textarea "WALK-IN FREEZER BOX 9'- 7 9/16" X 12'- 0" X 8'- 3 3/8" RECTANGULAR INDOOR (WITH…"
type textarea "x"
type textarea "WALK-IN FREEZER BOX 9'- 7 9/16" X 12'- 0" X 8'- 3 3/8" RECTANGULAR INDOOR (WITH…"
type textarea "x"
type textarea "WALK-IN FREEZER BOX 9'- 7 9/16" X 12'- 0" X 8'- 3 3/8" RECTANGULAR INDOOR (WITH…"
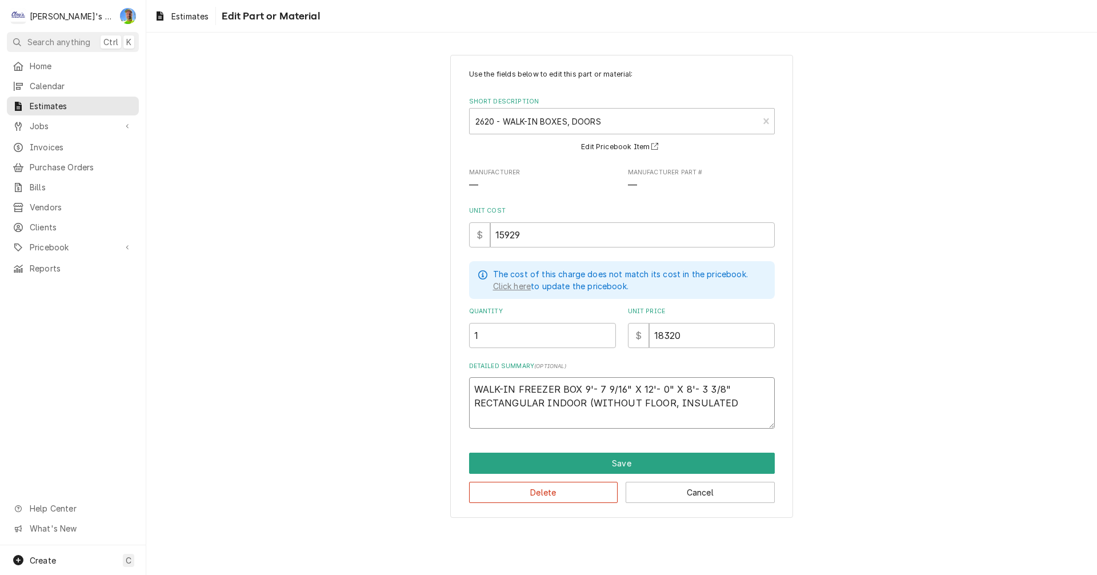
type textarea "x"
type textarea "WALK-IN FREEZER BOX 9'- 7 9/16" X 12'- 0" X 8'- 3 3/8" RECTANGULAR INDOOR (WITH…"
type textarea "x"
type textarea "WALK-IN FREEZER BOX 9'- 7 9/16" X 12'- 0" X 8'- 3 3/8" RECTANGULAR INDOOR (WITH…"
type textarea "x"
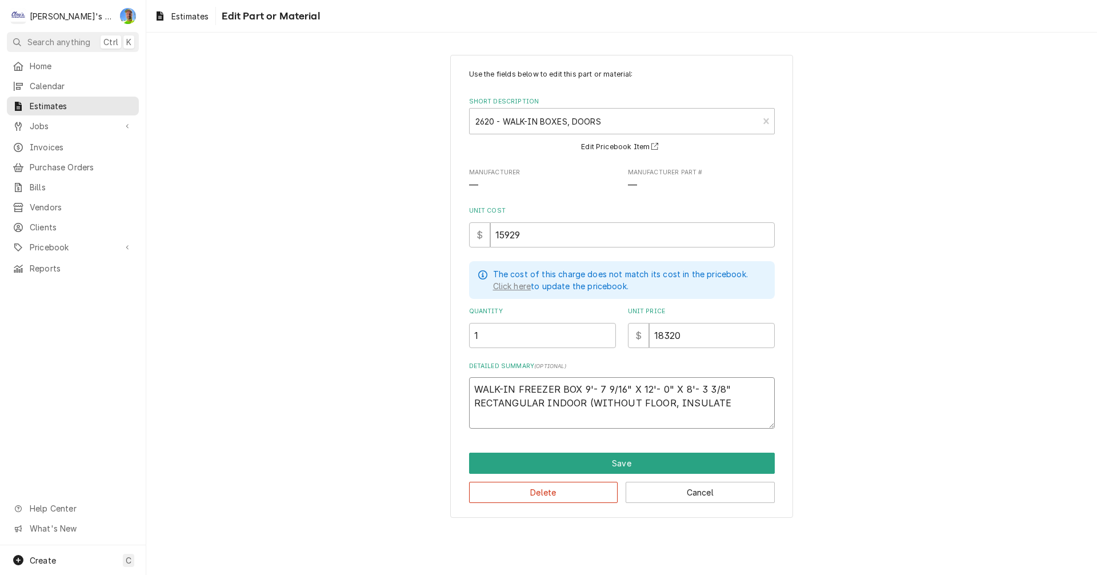
type textarea "WALK-IN FREEZER BOX 9'- 7 9/16" X 12'- 0" X 8'- 3 3/8" RECTANGULAR INDOOR (WITH…"
type textarea "x"
type textarea "WALK-IN FREEZER BOX 9'- 7 9/16" X 12'- 0" X 8'- 3 3/8" RECTANGULAR INDOOR (WITH…"
type textarea "x"
type textarea "WALK-IN FREEZER BOX 9'- 7 9/16" X 12'- 0" X 8'- 3 3/8" RECTANGULAR INDOOR (WITH…"
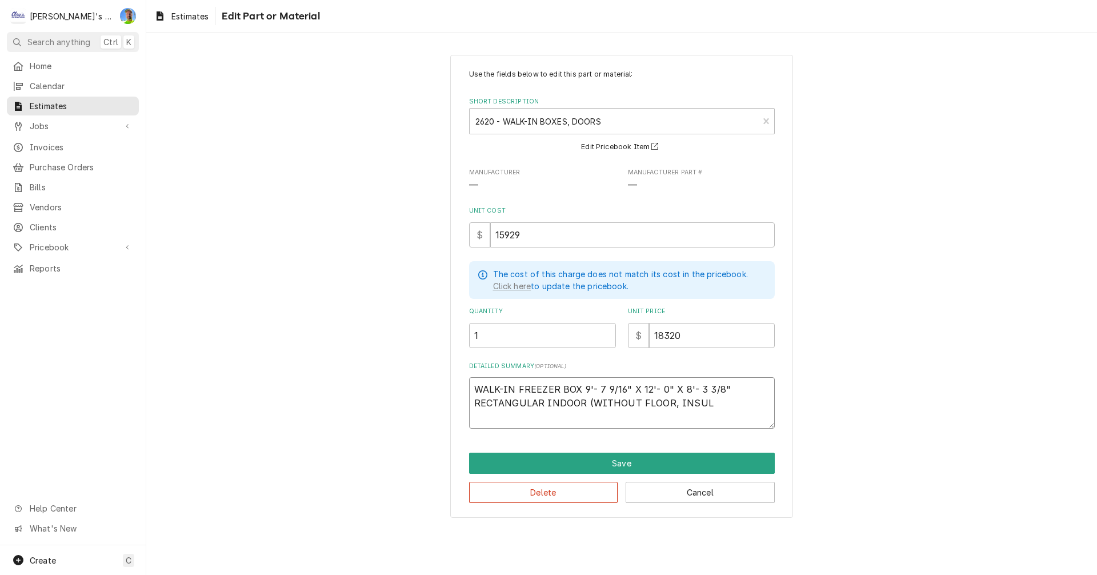
type textarea "x"
type textarea "WALK-IN FREEZER BOX 9'- 7 9/16" X 12'- 0" X 8'- 3 3/8" RECTANGULAR INDOOR (WITH…"
type textarea "x"
type textarea "WALK-IN FREEZER BOX 9'- 7 9/16" X 12'- 0" X 8'- 3 3/8" RECTANGULAR INDOOR (WITH…"
type textarea "x"
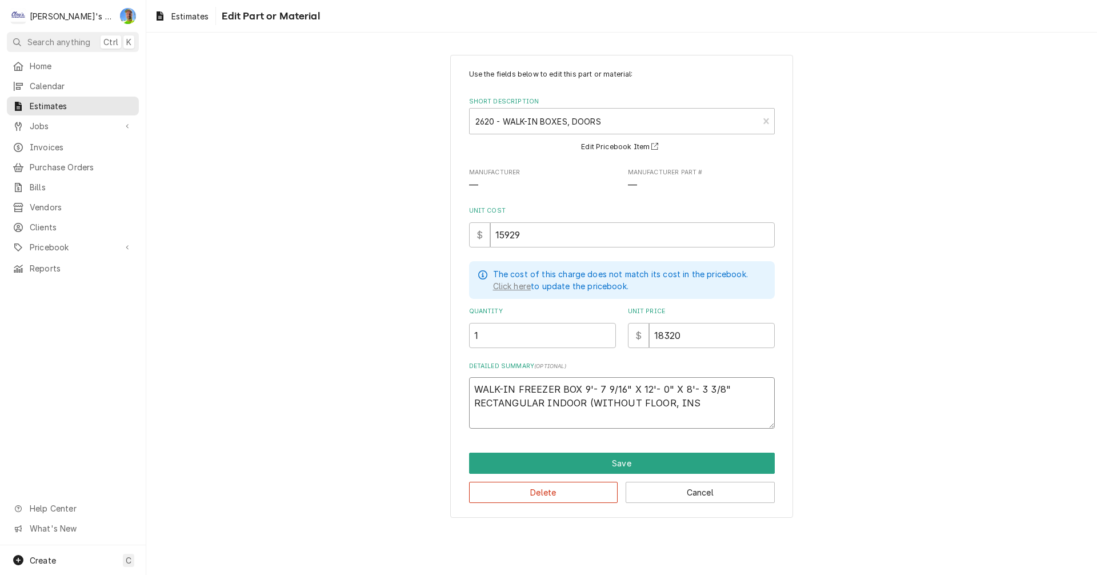
type textarea "WALK-IN FREEZER BOX 9'- 7 9/16" X 12'- 0" X 8'- 3 3/8" RECTANGULAR INDOOR (WITH…"
type textarea "x"
type textarea "WALK-IN FREEZER BOX 9'- 7 9/16" X 12'- 0" X 8'- 3 3/8" RECTANGULAR INDOOR (WITH…"
type textarea "x"
type textarea "WALK-IN FREEZER BOX 9'- 7 9/16" X 12'- 0" X 8'- 3 3/8" RECTANGULAR INDOOR (WITH…"
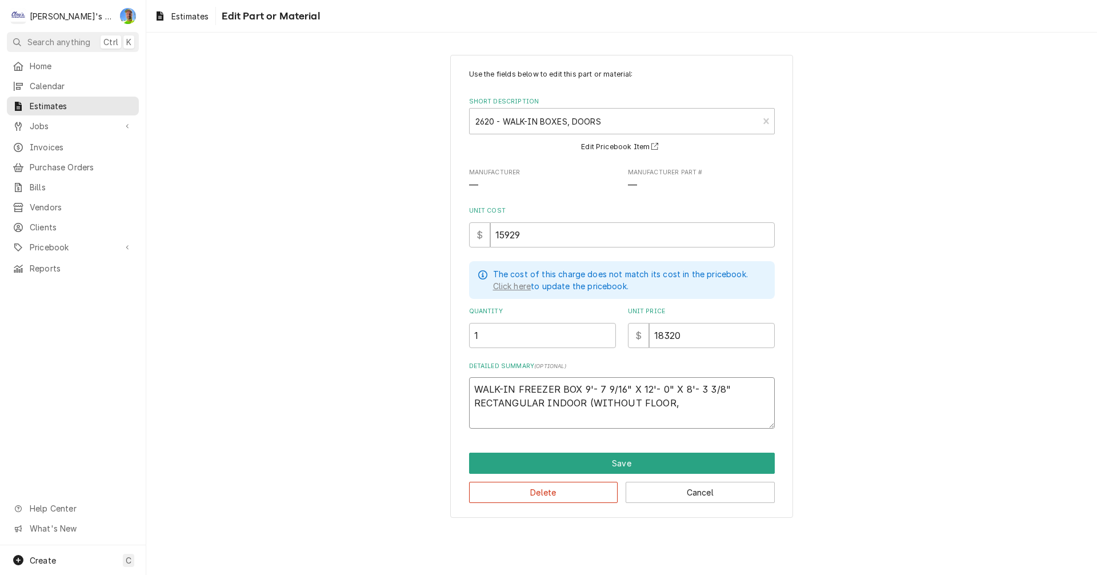
type textarea "x"
type textarea "WALK-IN FREEZER BOX 9'- 7 9/16" X 12'- 0" X 8'- 3 3/8" RECTANGULAR INDOOR (WITH…"
type textarea "x"
type textarea "WALK-IN FREEZER BOX 9'- 7 9/16" X 12'- 0" X 8'- 3 3/8" RECTANGULAR INDOOR (WITH…"
type textarea "x"
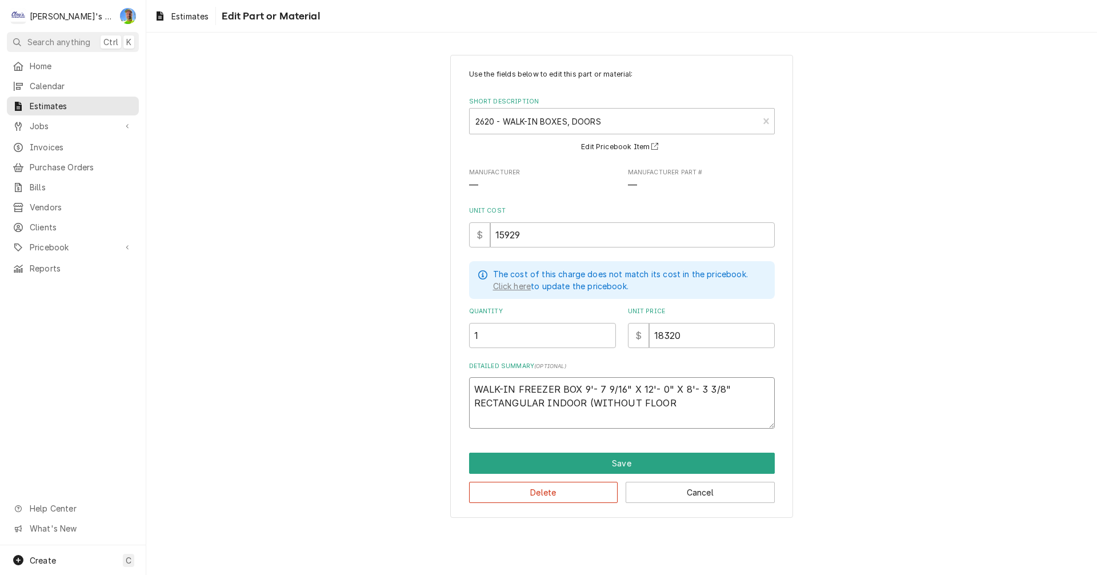
type textarea "WALK-IN FREEZER BOX 9'- 7 9/16" X 12'- 0" X 8'- 3 3/8" RECTANGULAR INDOOR (WITH…"
type textarea "x"
type textarea "WALK-IN FREEZER BOX 9'- 7 9/16" X 12'- 0" X 8'- 3 3/8" RECTANGULAR INDOOR (WITH…"
type textarea "x"
type textarea "WALK-IN FREEZER BOX 9'- 7 9/16" X 12'- 0" X 8'- 3 3/8" RECTANGULAR INDOOR (WITH…"
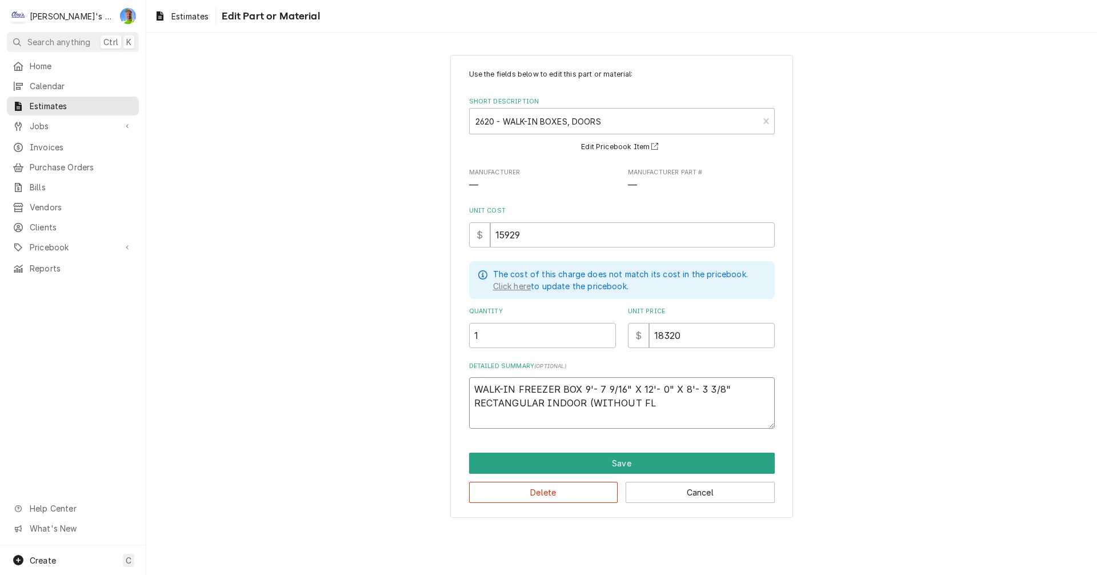
type textarea "x"
type textarea "WALK-IN FREEZER BOX 9'- 7 9/16" X 12'- 0" X 8'- 3 3/8" RECTANGULAR INDOOR (WITH…"
type textarea "x"
type textarea "WALK-IN FREEZER BOX 9'- 7 9/16" X 12'- 0" X 8'- 3 3/8" RECTANGULAR INDOOR (WITH…"
type textarea "x"
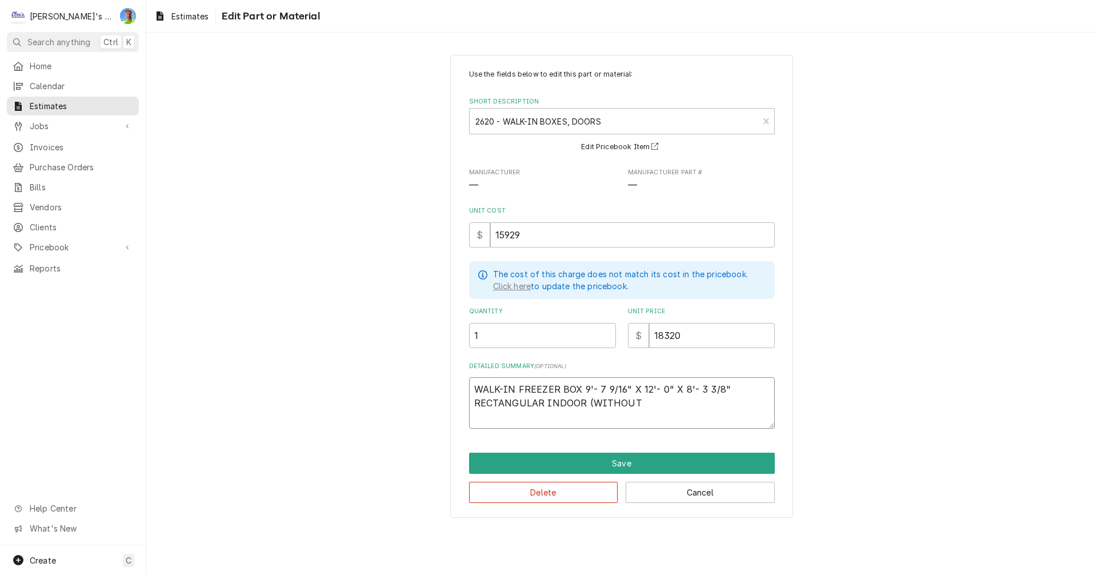
type textarea "WALK-IN FREEZER BOX 9'- 7 9/16" X 12'- 0" X 8'- 3 3/8" RECTANGULAR INDOOR (WITH…"
type textarea "x"
type textarea "WALK-IN FREEZER BOX 9'- 7 9/16" X 12'- 0" X 8'- 3 3/8" RECTANGULAR INDOOR (WITH…"
type textarea "x"
type textarea "WALK-IN FREEZER BOX 9'- 7 9/16" X 12'- 0" X 8'- 3 3/8" RECTANGULAR INDOOR (WITHO"
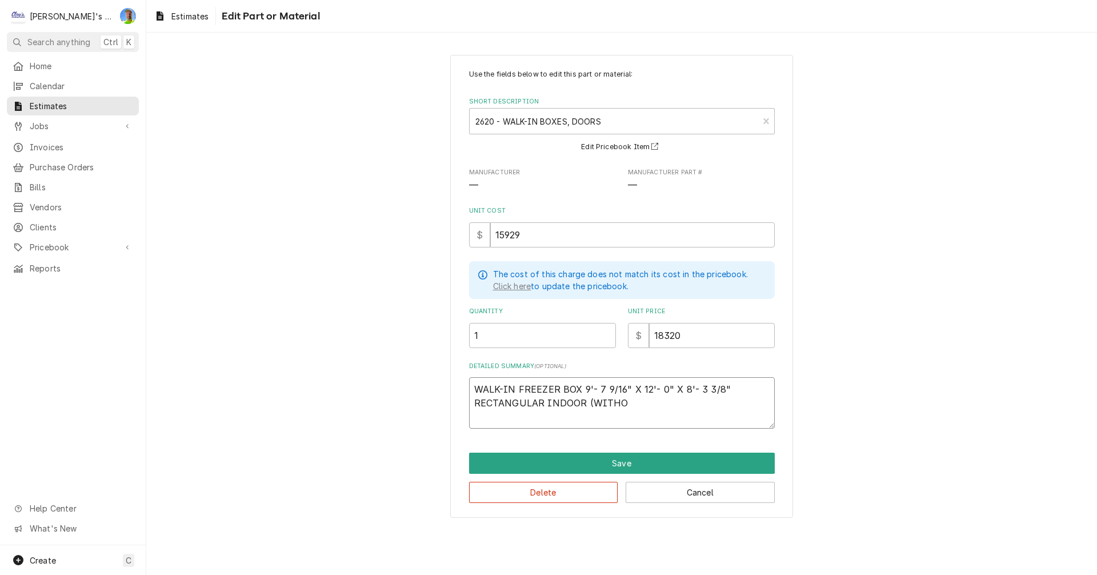
type textarea "x"
type textarea "WALK-IN FREEZER BOX 9'- 7 9/16" X 12'- 0" X 8'- 3 3/8" RECTANGULAR INDOOR (WITH"
type textarea "x"
type textarea "WALK-IN FREEZER BOX 9'- 7 9/16" X 12'- 0" X 8'- 3 3/8" RECTANGULAR INDOOR (WIT"
type textarea "x"
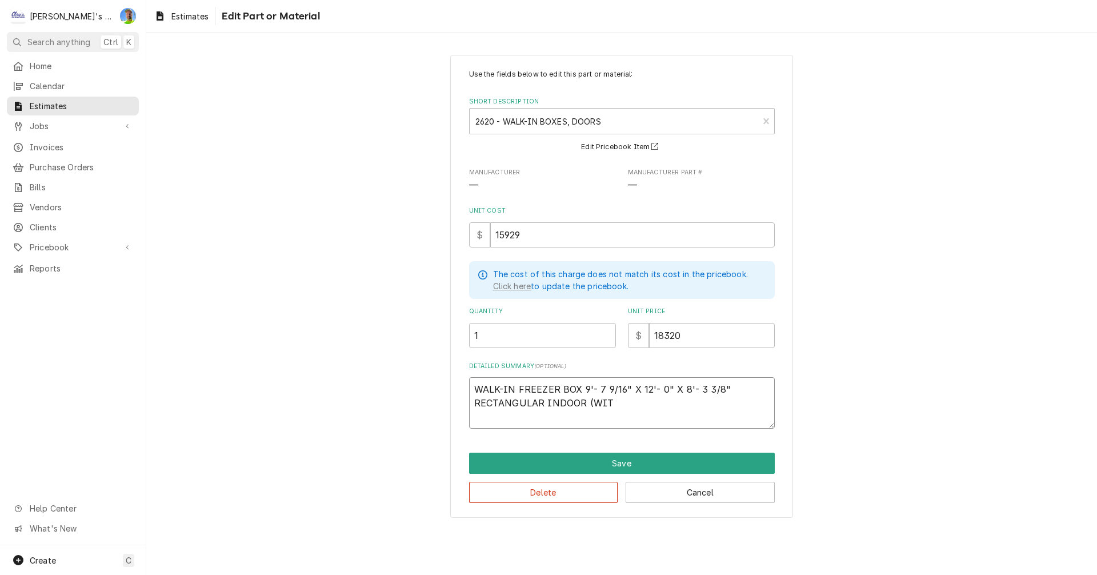
type textarea "WALK-IN FREEZER BOX 9'- 7 9/16" X 12'- 0" X 8'- 3 3/8" RECTANGULAR INDOOR (WI"
type textarea "x"
type textarea "WALK-IN FREEZER BOX 9'- 7 9/16" X 12'- 0" X 8'- 3 3/8" RECTANGULAR INDOOR ("
type textarea "x"
type textarea "WALK-IN FREEZER BOX 9'- 7 9/16" X 12'- 0" X 8'- 3 3/8" RECTANGULAR INDOOR"
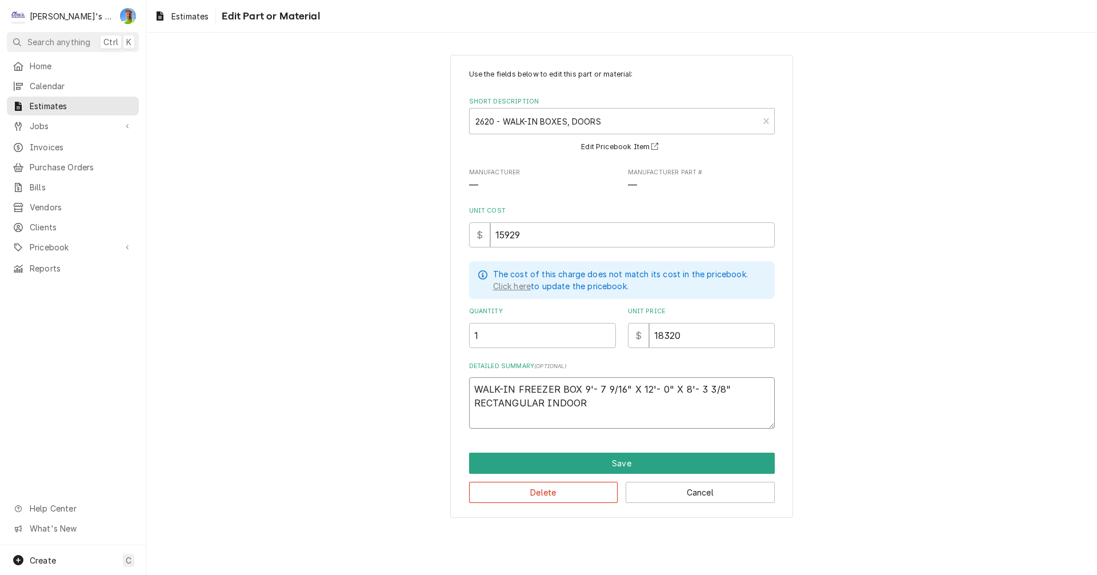
type textarea "x"
type textarea "WALK-IN FREEZER BOX 9'- 7 9/16" X 12'- 0" X 8'- 3 3/8" RECTANGULAR INDOOR ("
type textarea "x"
type textarea "WALK-IN FREEZER BOX 9'- 7 9/16" X 12'- 0" X 8'- 3 3/8" RECTANGULAR INDOOR (w"
type textarea "x"
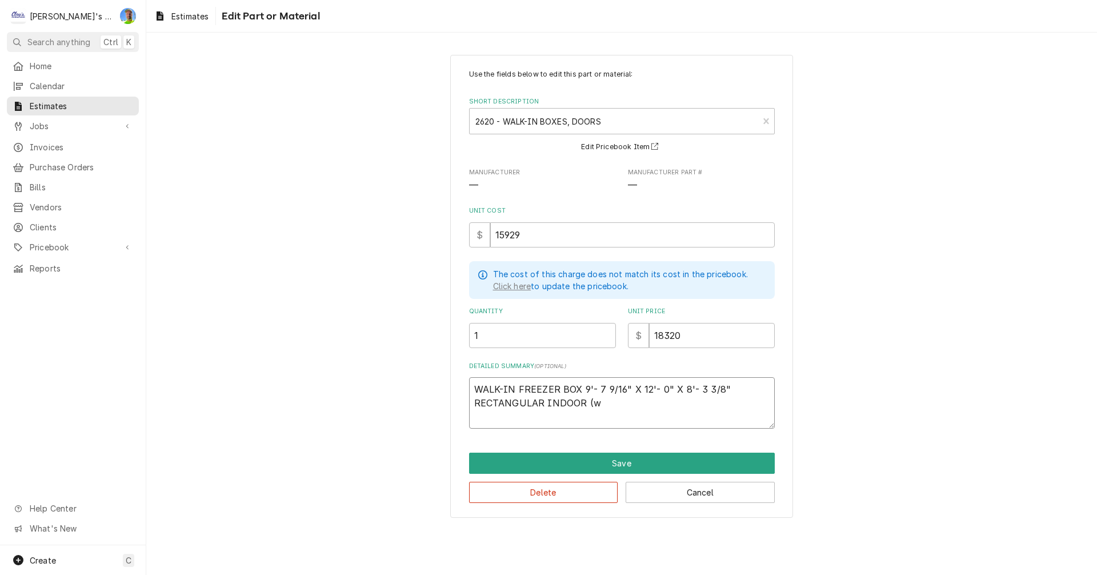
type textarea "WALK-IN FREEZER BOX 9'- 7 9/16" X 12'- 0" X 8'- 3 3/8" RECTANGULAR INDOOR (wi"
type textarea "x"
type textarea "WALK-IN FREEZER BOX 9'- 7 9/16" X 12'- 0" X 8'- 3 3/8" RECTANGULAR INDOOR (wit"
type textarea "x"
type textarea "WALK-IN FREEZER BOX 9'- 7 9/16" X 12'- 0" X 8'- 3 3/8" RECTANGULAR INDOOR (with"
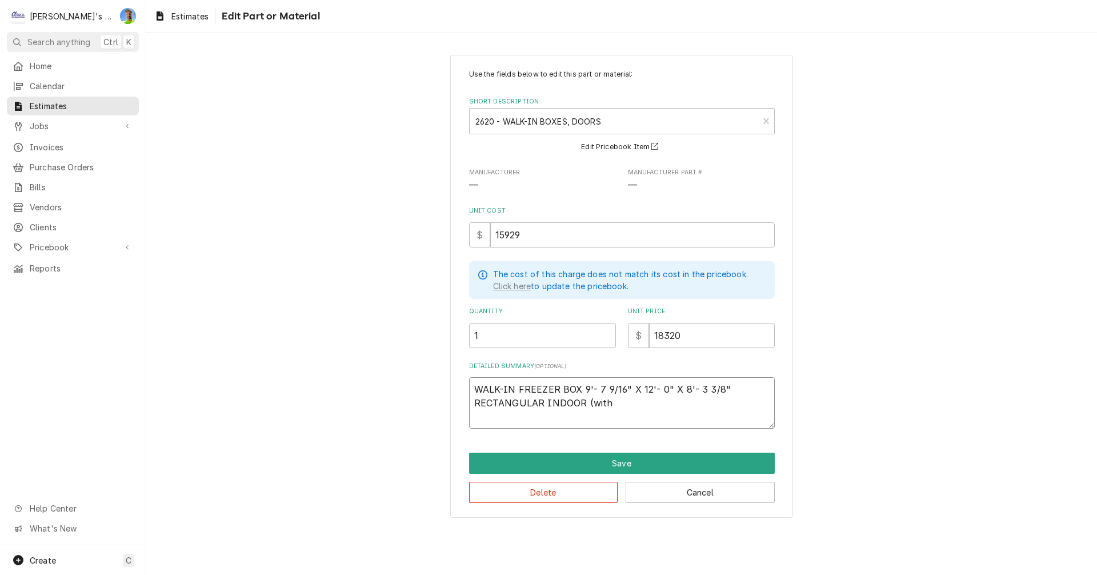
type textarea "x"
type textarea "WALK-IN FREEZER BOX 9'- 7 9/16" X 12'- 0" X 8'- 3 3/8" RECTANGULAR INDOOR (with"
type textarea "x"
type textarea "WALK-IN FREEZER BOX 9'- 7 9/16" X 12'- 0" X 8'- 3 3/8" RECTANGULAR INDOOR (with…"
type textarea "x"
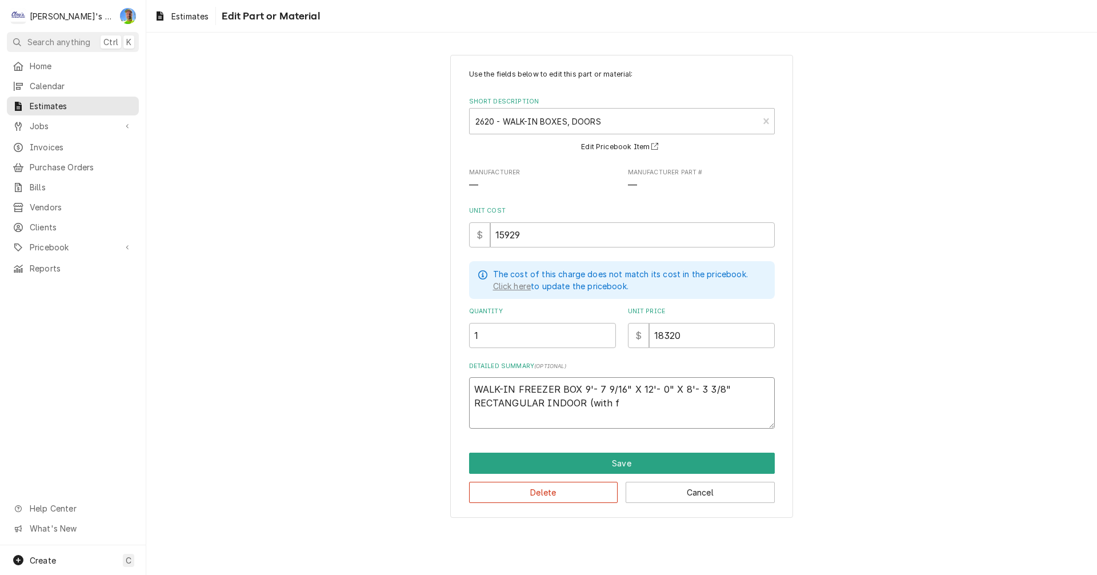
type textarea "WALK-IN FREEZER BOX 9'- 7 9/16" X 12'- 0" X 8'- 3 3/8" RECTANGULAR INDOOR (with…"
type textarea "x"
type textarea "WALK-IN FREEZER BOX 9'- 7 9/16" X 12'- 0" X 8'- 3 3/8" RECTANGULAR INDOOR (with…"
type textarea "x"
type textarea "WALK-IN FREEZER BOX 9'- 7 9/16" X 12'- 0" X 8'- 3 3/8" RECTANGULAR INDOOR (with…"
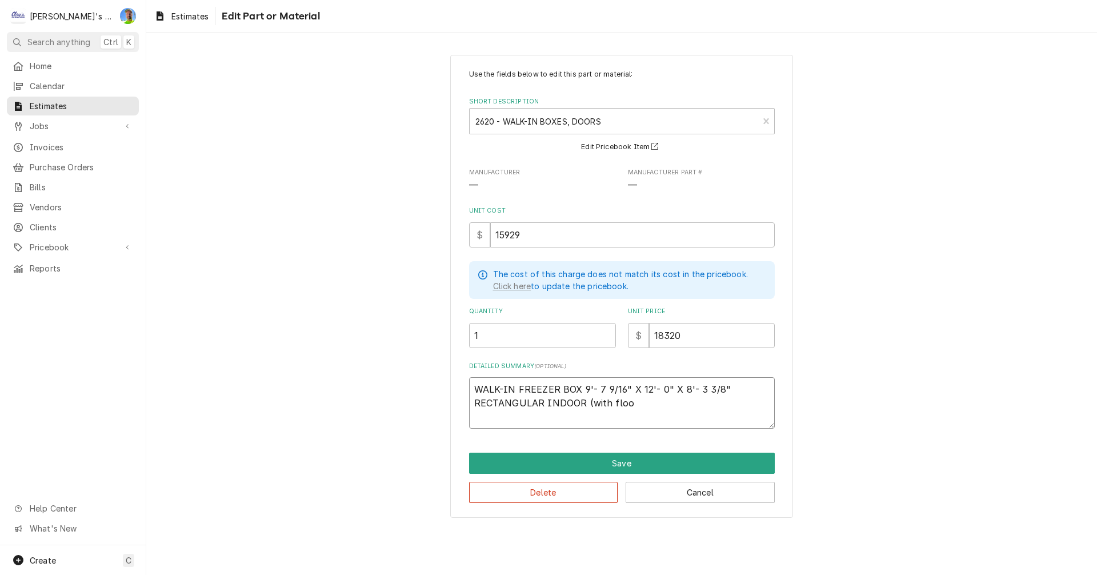
type textarea "x"
type textarea "WALK-IN FREEZER BOX 9'- 7 9/16" X 12'- 0" X 8'- 3 3/8" RECTANGULAR INDOOR (with…"
type textarea "x"
type textarea "WALK-IN FREEZER BOX 9'- 7 9/16" X 12'- 0" X 8'- 3 3/8" RECTANGULAR INDOOR (with…"
type textarea "x"
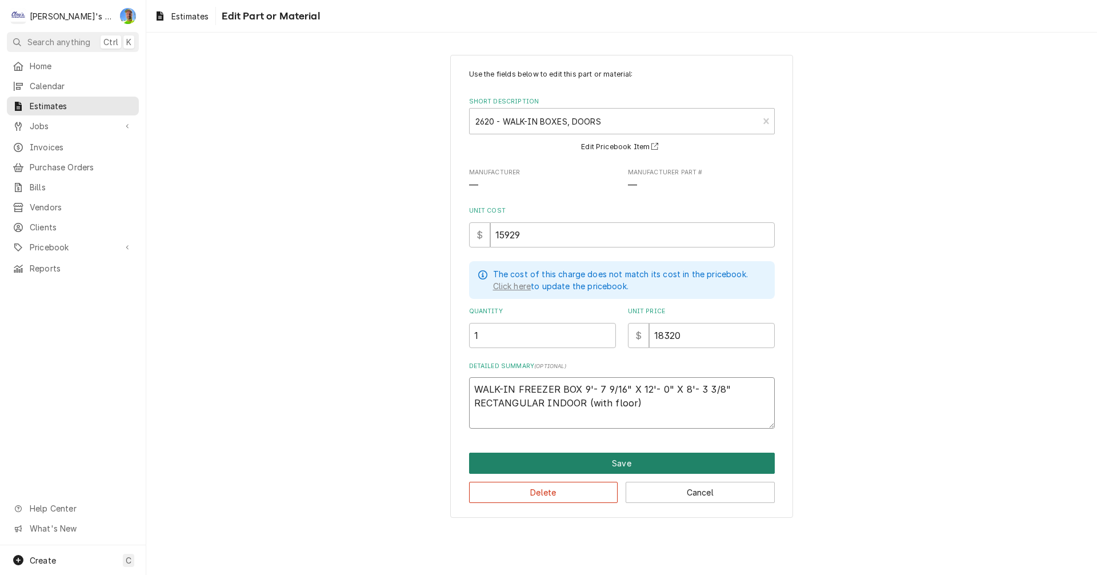
type textarea "WALK-IN FREEZER BOX 9'- 7 9/16" X 12'- 0" X 8'- 3 3/8" RECTANGULAR INDOOR (with…"
click at [622, 464] on button "Save" at bounding box center [622, 462] width 306 height 21
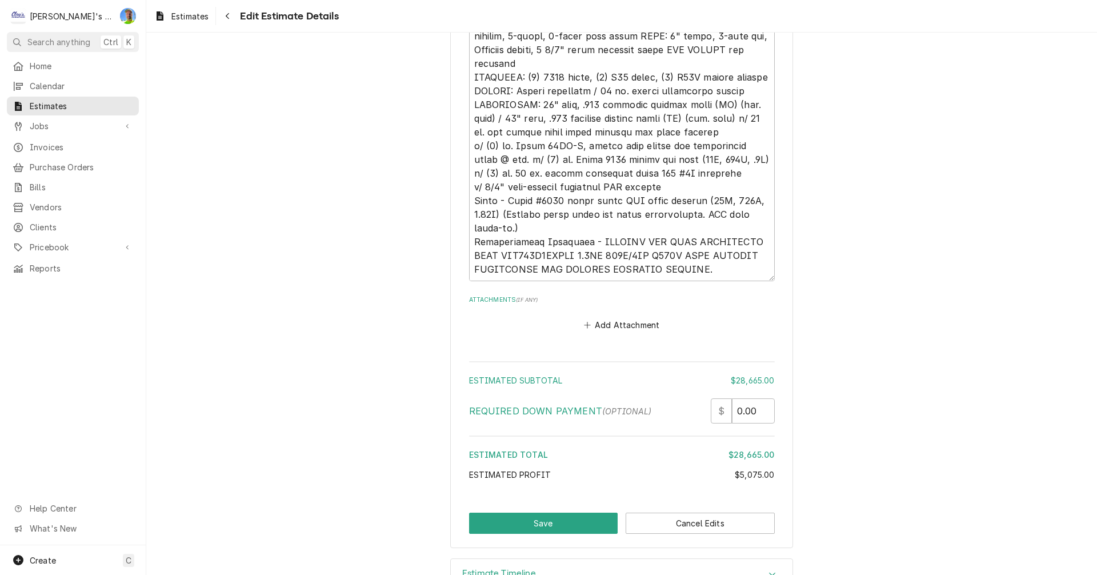
scroll to position [2528, 0]
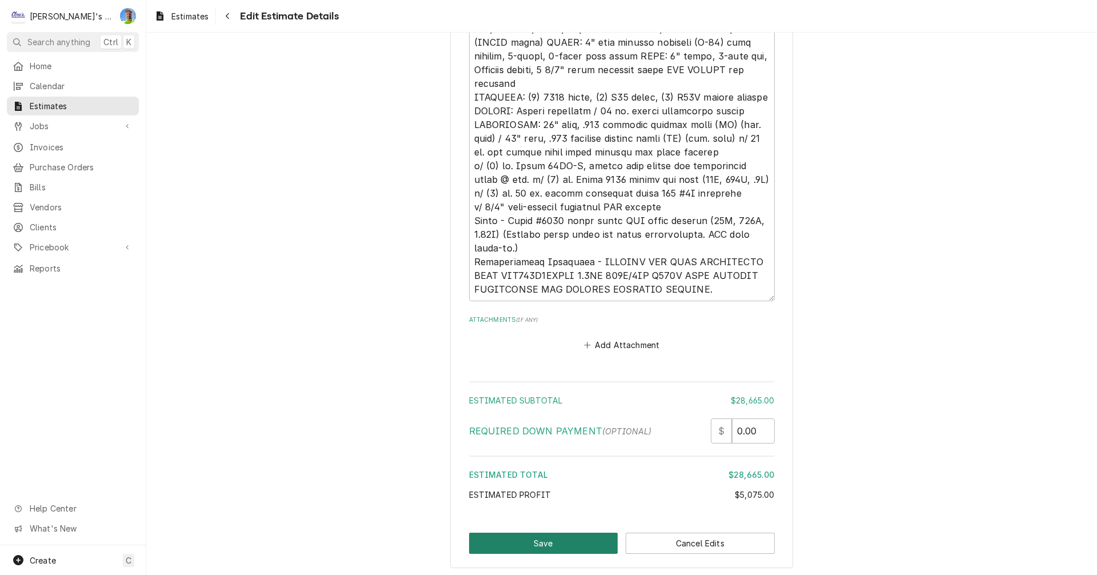
click at [560, 546] on button "Save" at bounding box center [543, 542] width 149 height 21
type textarea "x"
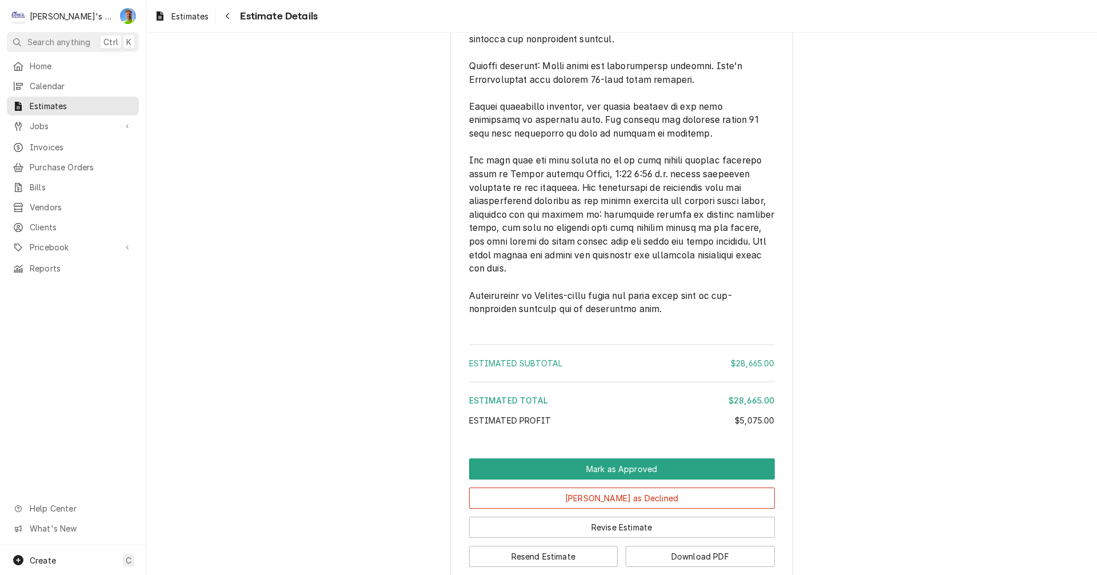
scroll to position [2222, 0]
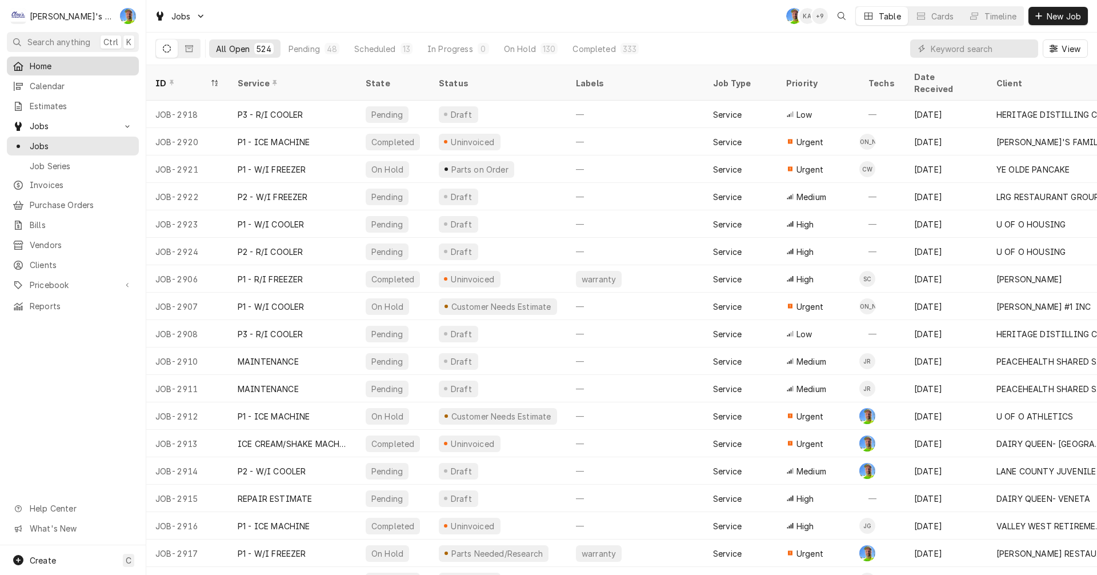
click at [64, 65] on span "Home" at bounding box center [81, 66] width 103 height 12
